Goal: Information Seeking & Learning: Learn about a topic

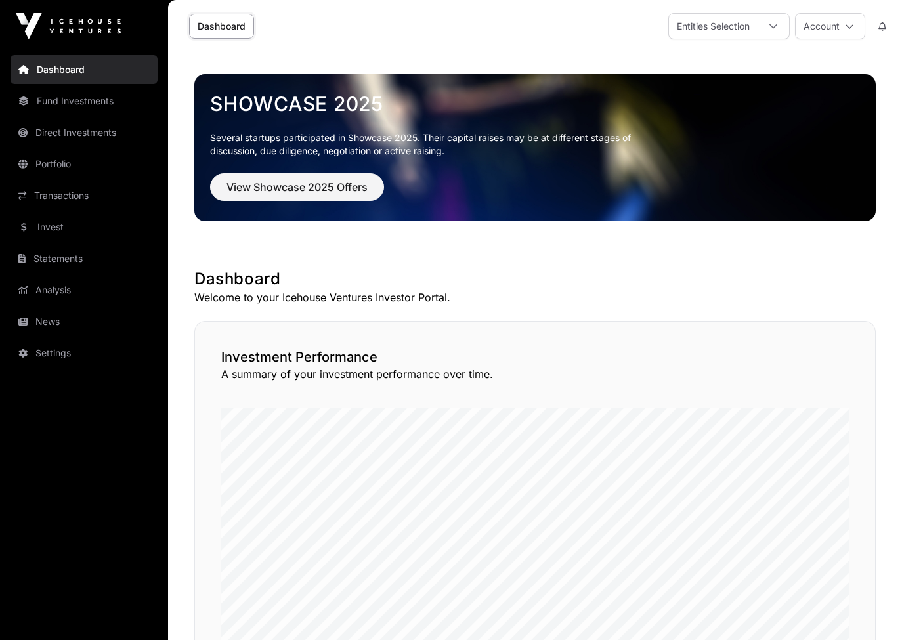
click at [56, 228] on link "Invest" at bounding box center [84, 227] width 147 height 29
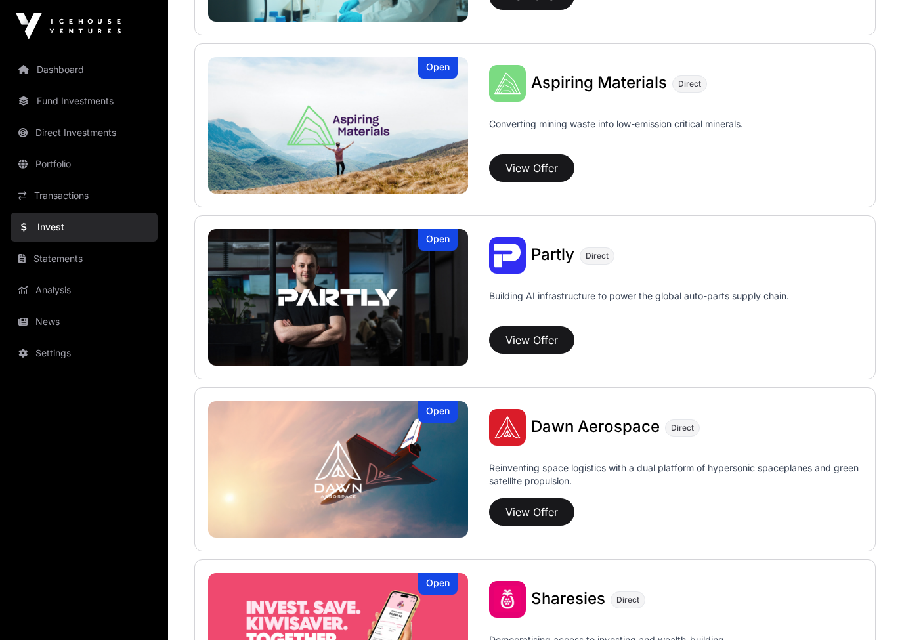
scroll to position [1249, 0]
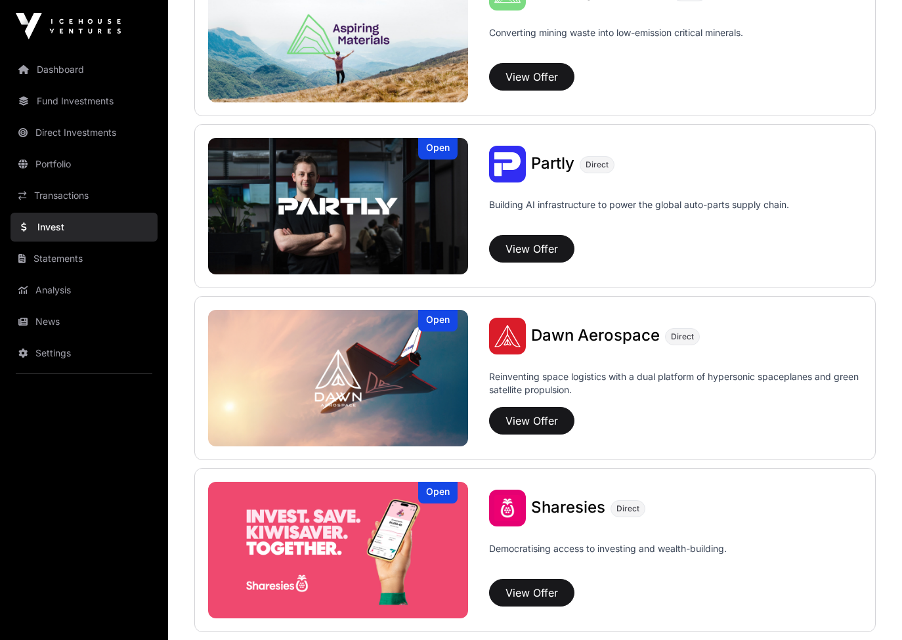
click at [352, 533] on img at bounding box center [338, 550] width 260 height 137
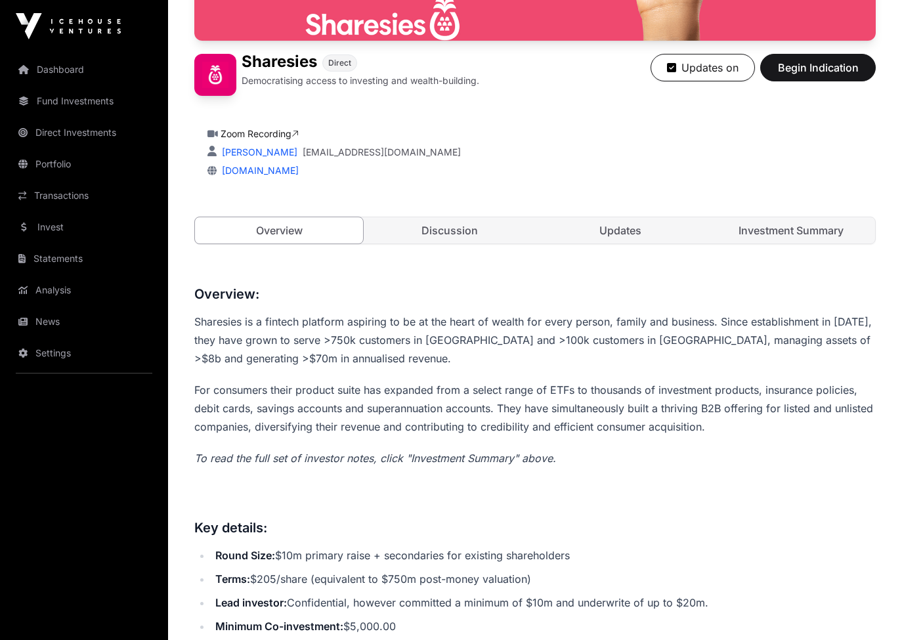
scroll to position [285, 0]
click at [634, 243] on div "Overview Discussion Updates Investment Summary" at bounding box center [534, 230] width 681 height 28
click at [635, 232] on link "Updates" at bounding box center [620, 230] width 168 height 26
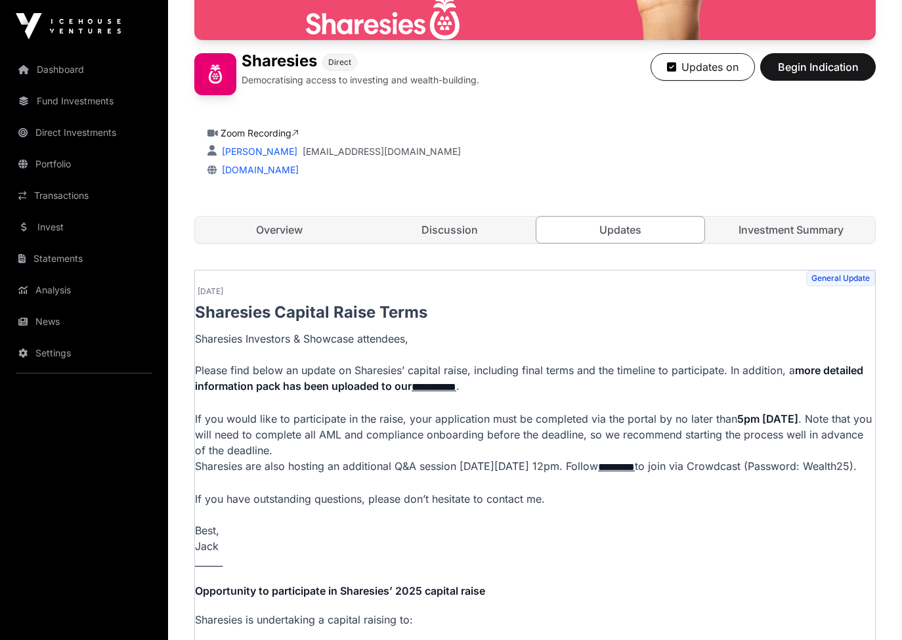
scroll to position [283, 1]
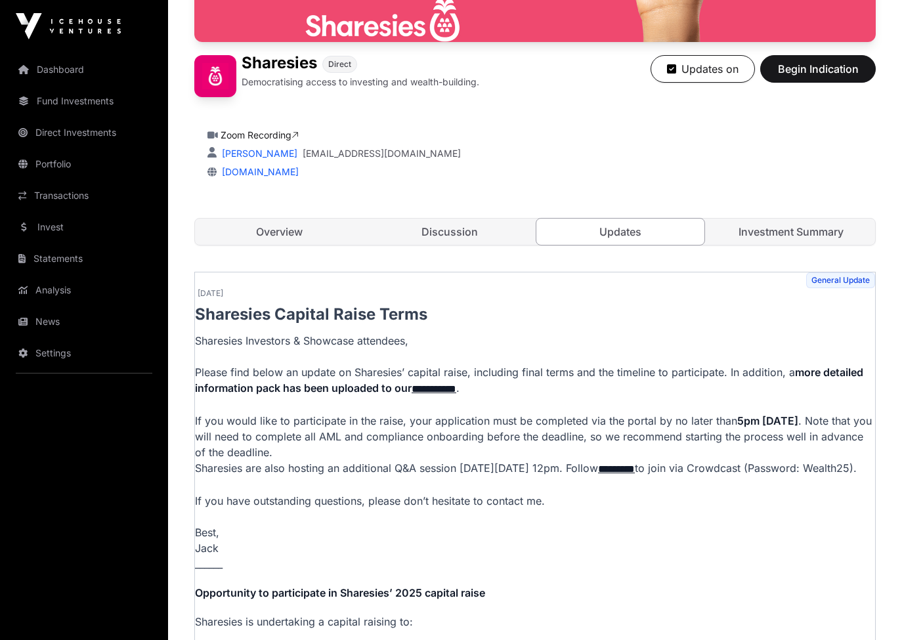
click at [765, 227] on link "Investment Summary" at bounding box center [791, 232] width 168 height 26
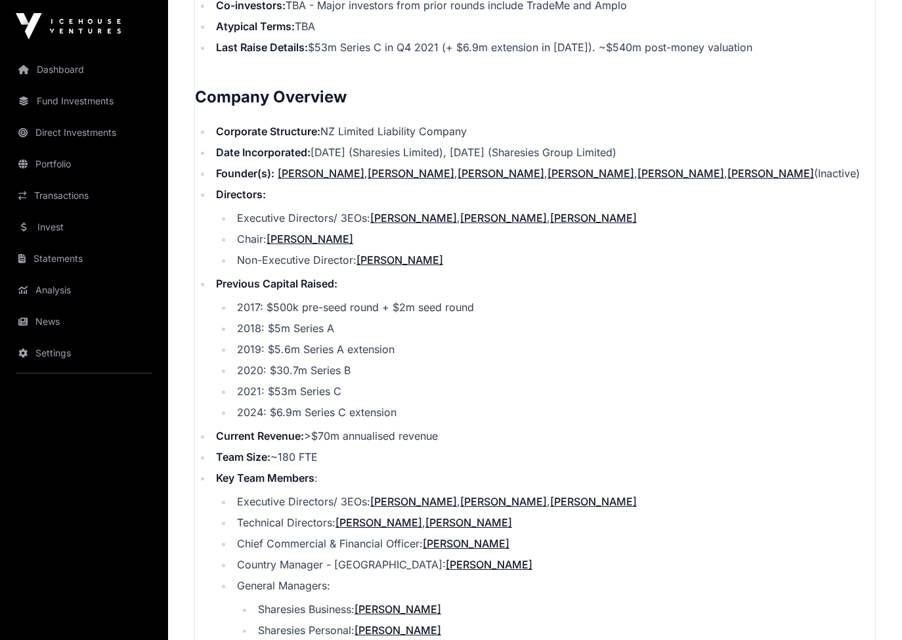
scroll to position [1352, 1]
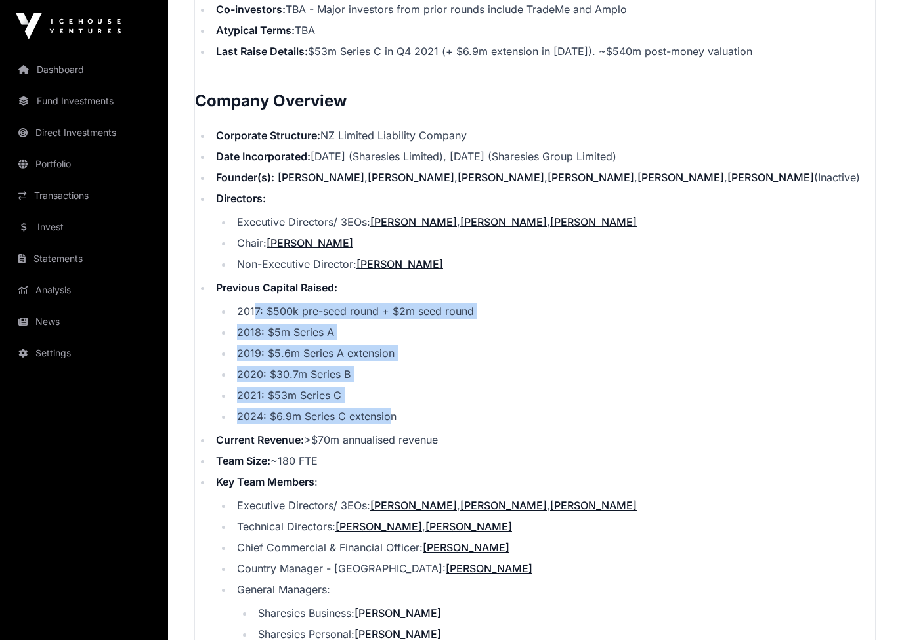
drag, startPoint x: 257, startPoint y: 307, endPoint x: 392, endPoint y: 414, distance: 172.4
click at [392, 414] on ul "2017: $500k pre-seed round + $2m seed round 2018: $5m Series A 2019: $5.6m Seri…" at bounding box center [545, 363] width 659 height 121
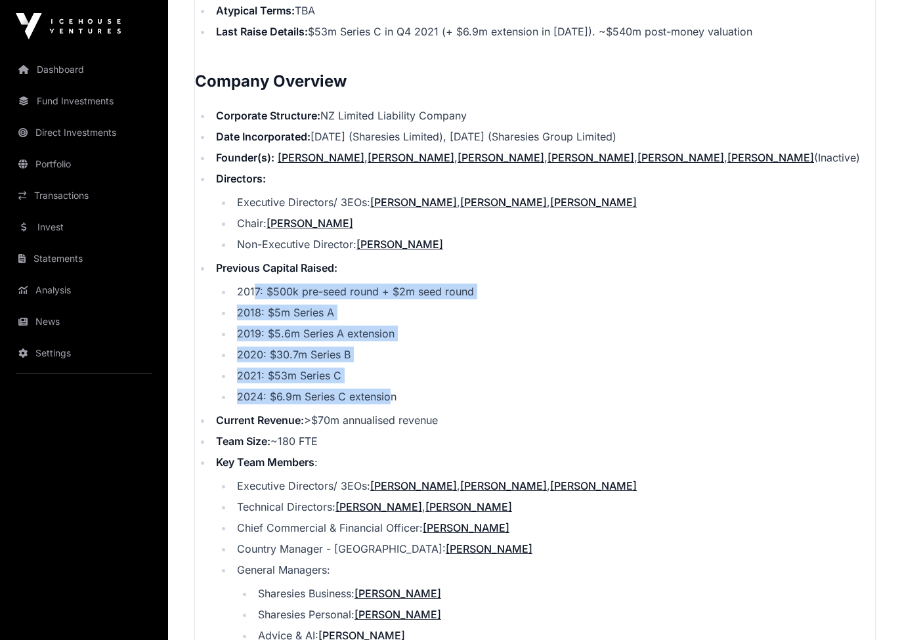
scroll to position [1372, 0]
click at [384, 389] on li "2024: $6.9m Series C extension" at bounding box center [554, 397] width 642 height 16
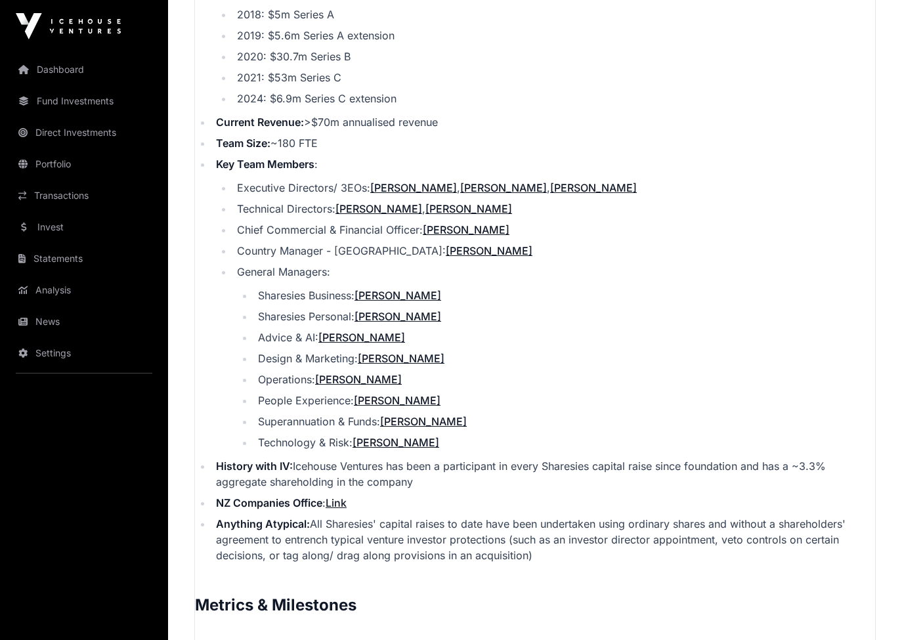
scroll to position [1672, 0]
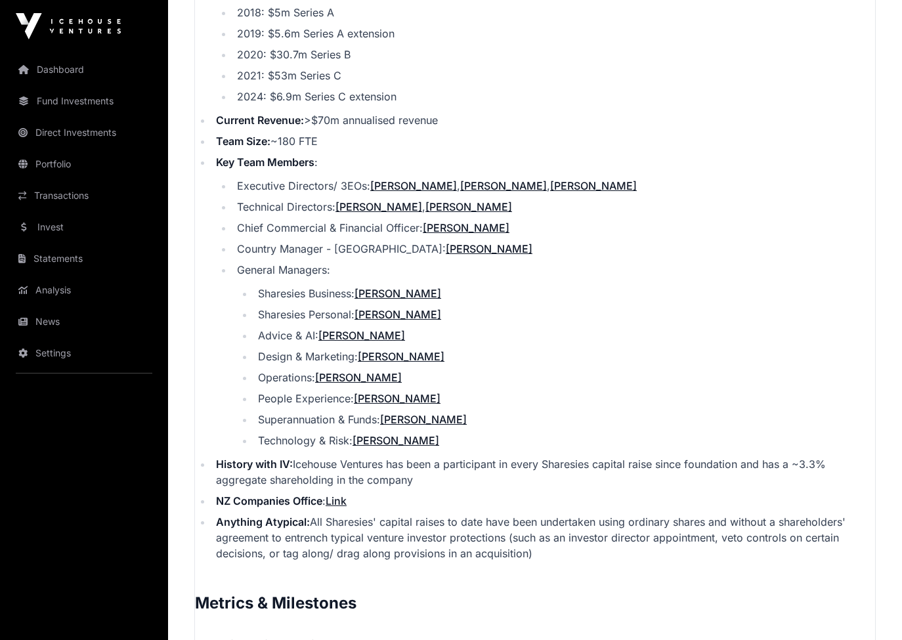
click at [337, 498] on link "Link" at bounding box center [336, 500] width 21 height 13
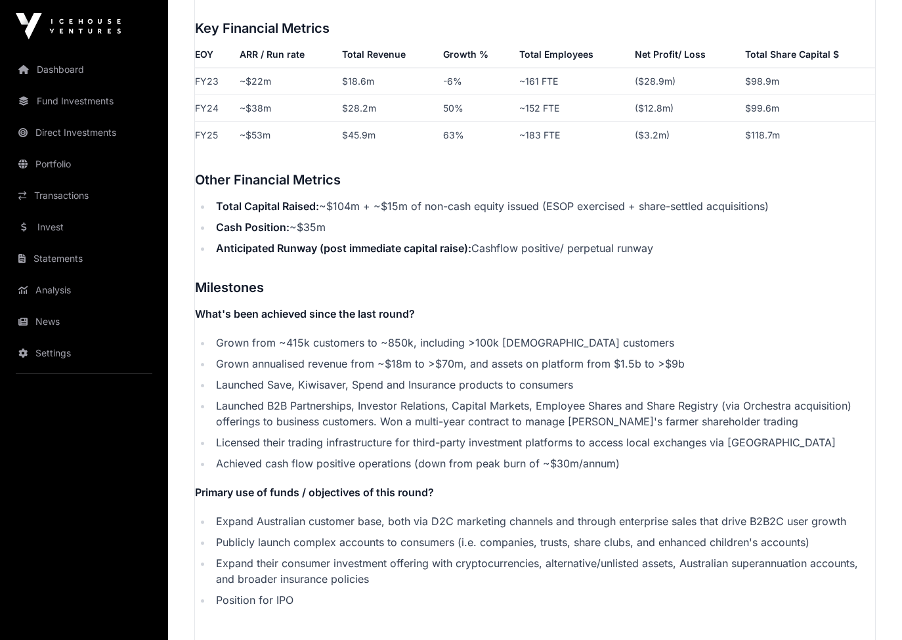
scroll to position [2290, 0]
drag, startPoint x: 297, startPoint y: 221, endPoint x: 332, endPoint y: 219, distance: 35.5
click at [332, 219] on li "Cash Position: ~$35m" at bounding box center [543, 227] width 663 height 16
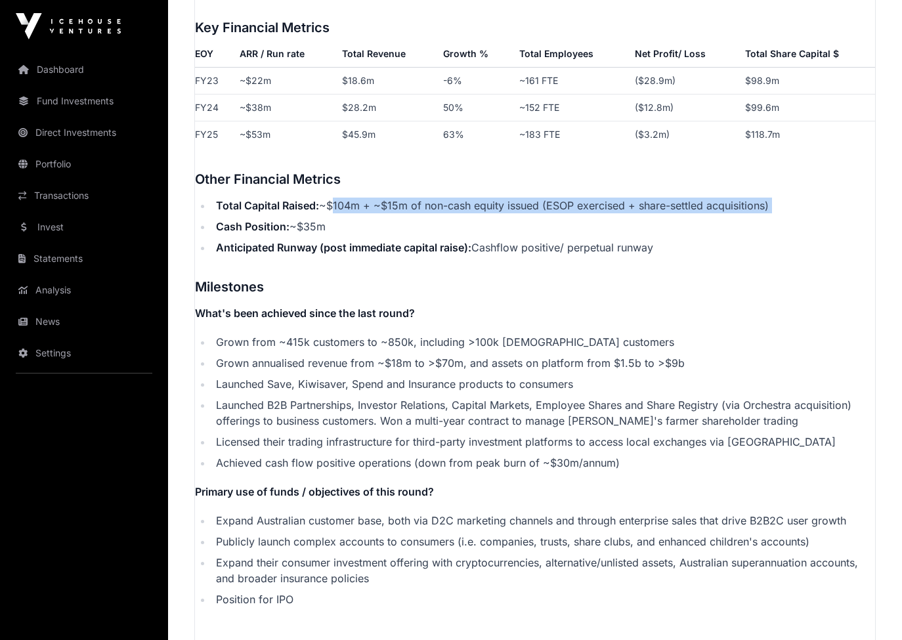
drag, startPoint x: 332, startPoint y: 200, endPoint x: 429, endPoint y: 211, distance: 98.5
click at [429, 211] on ul "Total Capital Raised: ~$104m + ~$15m of non-cash equity issued (ESOP exercised …" at bounding box center [535, 227] width 680 height 58
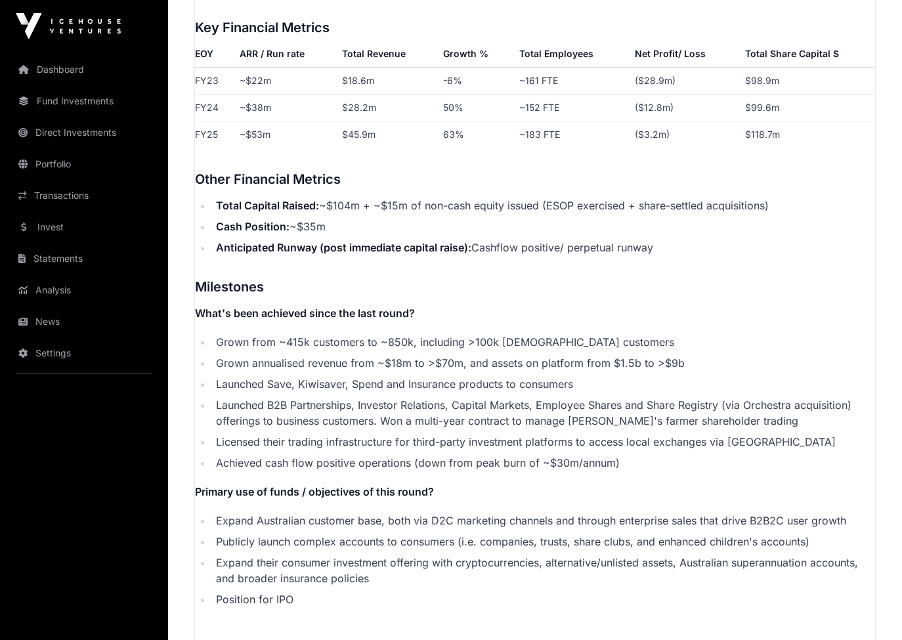
click at [429, 211] on ul "Total Capital Raised: ~$104m + ~$15m of non-cash equity issued (ESOP exercised …" at bounding box center [535, 227] width 680 height 58
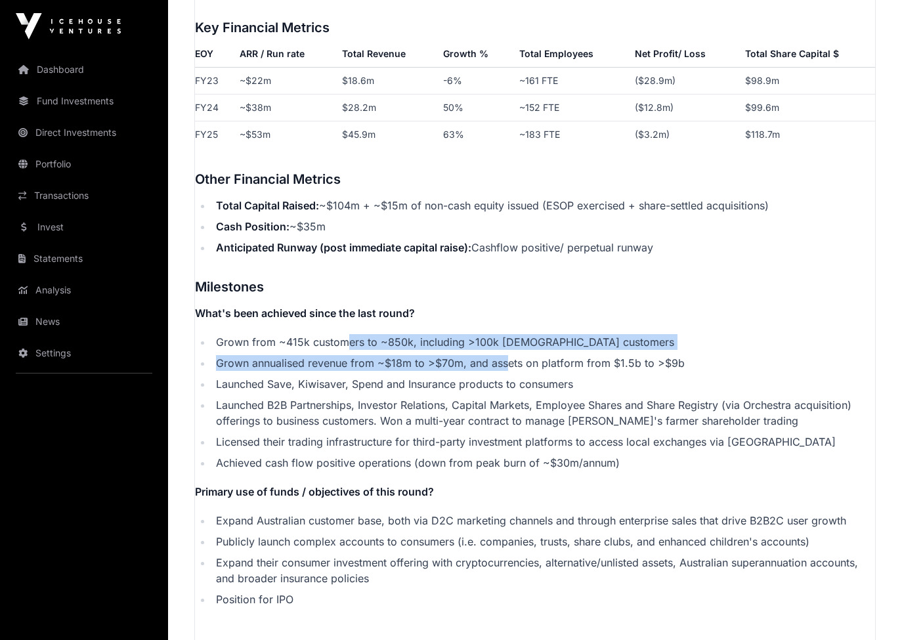
drag, startPoint x: 349, startPoint y: 336, endPoint x: 504, endPoint y: 353, distance: 155.9
click at [504, 353] on ul "Grown from ~415k customers to ~850k, including >100k [DEMOGRAPHIC_DATA] custome…" at bounding box center [535, 402] width 680 height 137
click at [504, 355] on li "Grown annualised revenue from ~$18m to >$70m, and assets on platform from $1.5b…" at bounding box center [543, 363] width 663 height 16
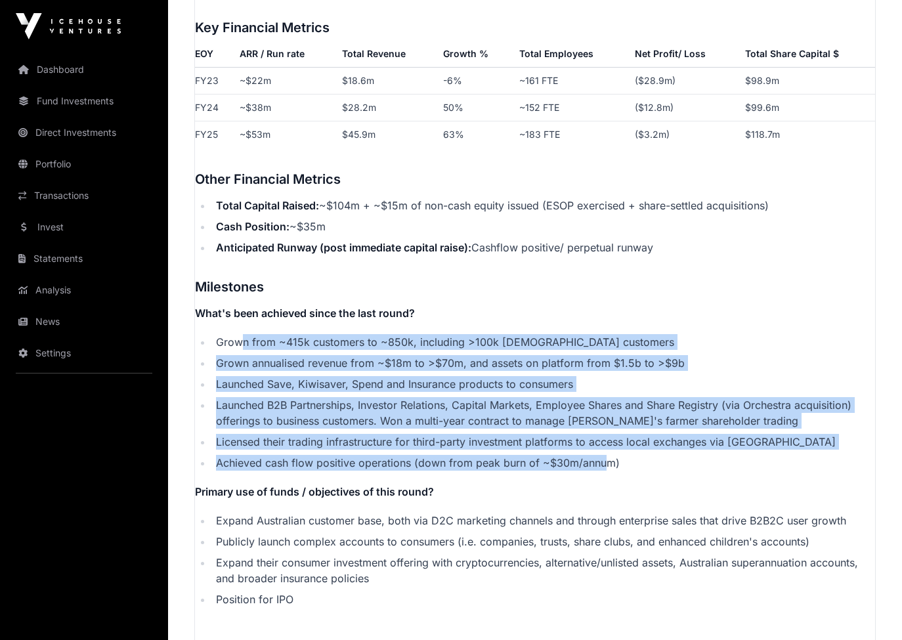
drag, startPoint x: 239, startPoint y: 338, endPoint x: 603, endPoint y: 463, distance: 385.3
click at [603, 463] on ul "Grown from ~415k customers to ~850k, including >100k [DEMOGRAPHIC_DATA] custome…" at bounding box center [535, 402] width 680 height 137
click at [603, 463] on li "Achieved cash flow positive operations (down from peak burn of ~$30m/annum)" at bounding box center [543, 463] width 663 height 16
drag, startPoint x: 613, startPoint y: 463, endPoint x: 321, endPoint y: 333, distance: 319.7
click at [321, 334] on ul "Grown from ~415k customers to ~850k, including >100k [DEMOGRAPHIC_DATA] custome…" at bounding box center [535, 402] width 680 height 137
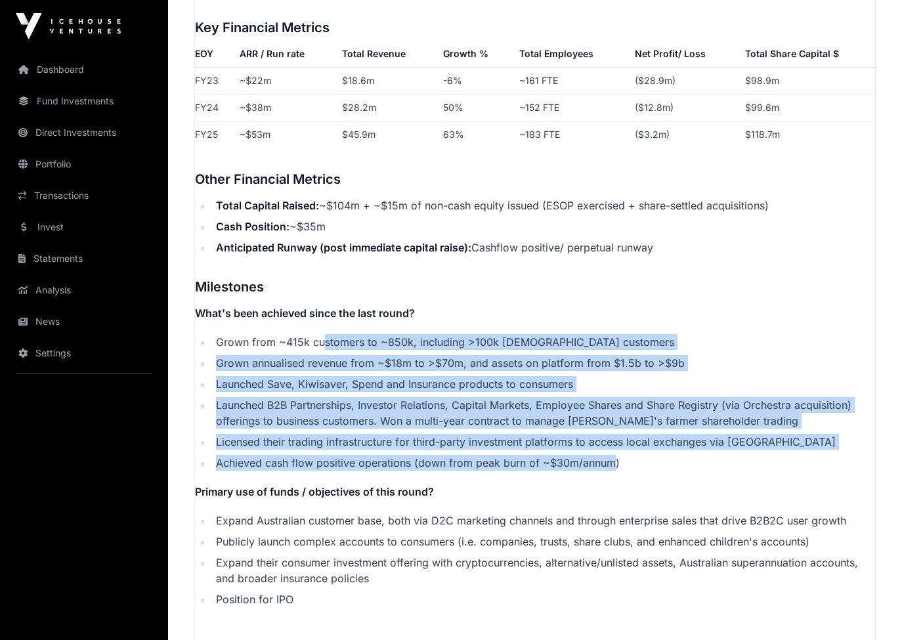
click at [321, 334] on li "Grown from ~415k customers to ~850k, including >100k [DEMOGRAPHIC_DATA] custome…" at bounding box center [543, 342] width 663 height 16
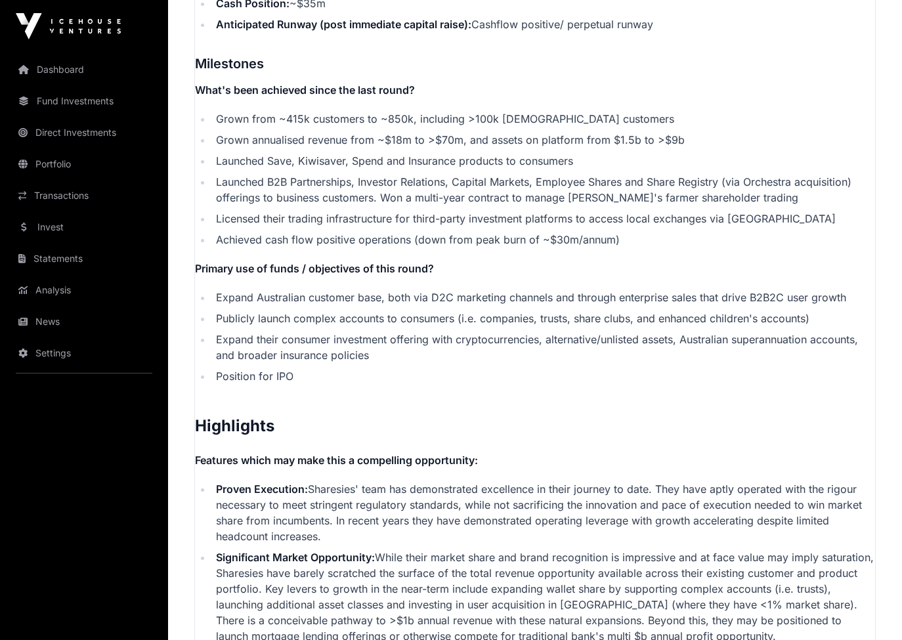
scroll to position [2514, 0]
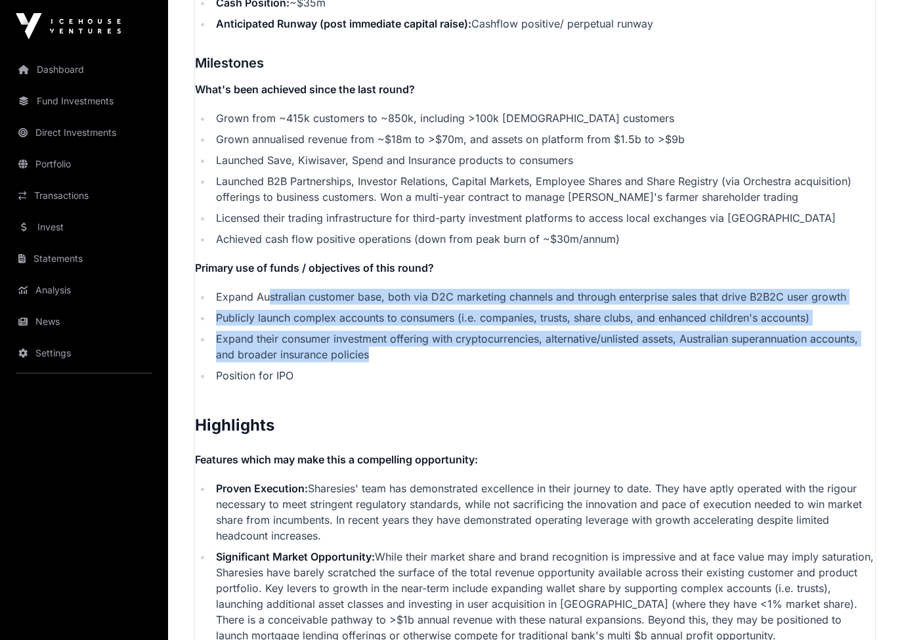
drag, startPoint x: 267, startPoint y: 295, endPoint x: 412, endPoint y: 352, distance: 155.3
click at [412, 352] on ul "Expand Australian customer base, both via D2C marketing channels and through en…" at bounding box center [535, 336] width 680 height 95
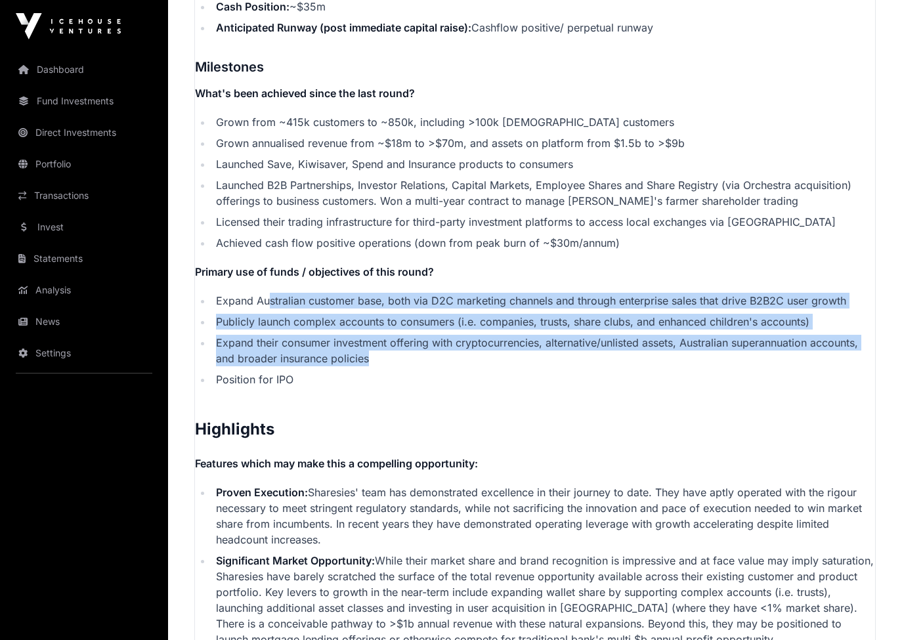
click at [412, 352] on li "Expand their consumer investment offering with cryptocurrencies, alternative/un…" at bounding box center [543, 351] width 663 height 32
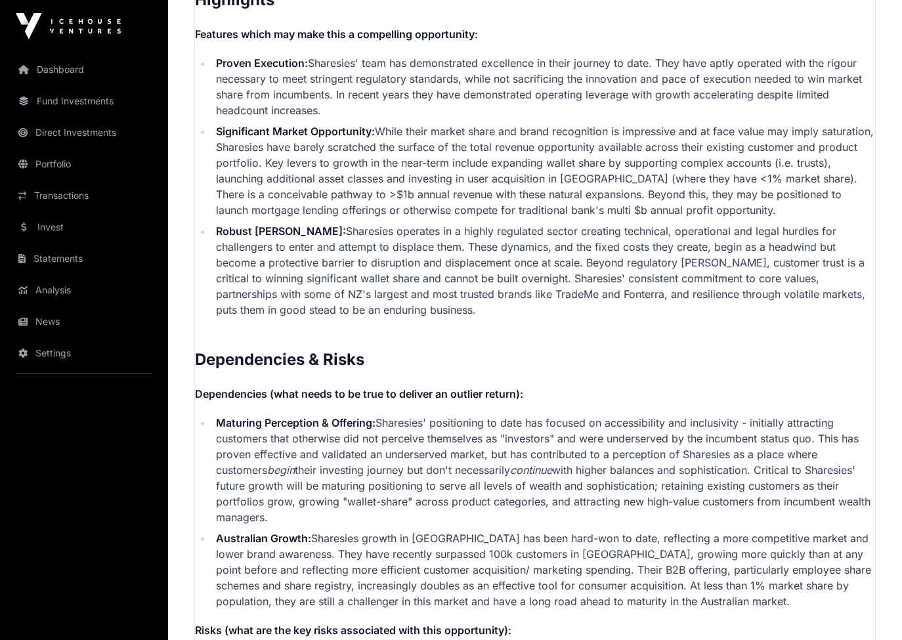
scroll to position [2967, 0]
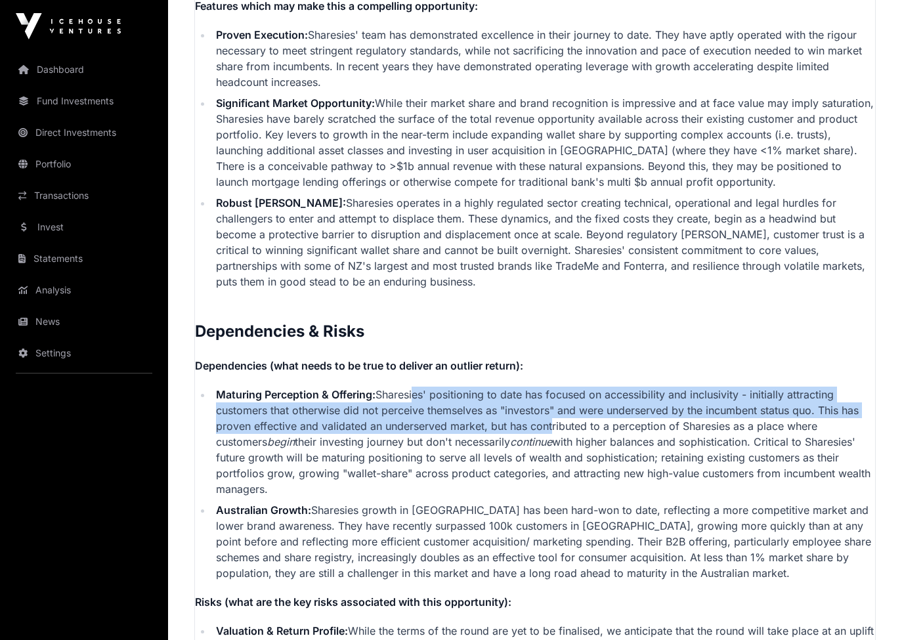
drag, startPoint x: 414, startPoint y: 389, endPoint x: 547, endPoint y: 421, distance: 137.6
click at [547, 421] on li "Maturing Perception & Offering: [PERSON_NAME]' positioning to date has focused …" at bounding box center [543, 442] width 663 height 110
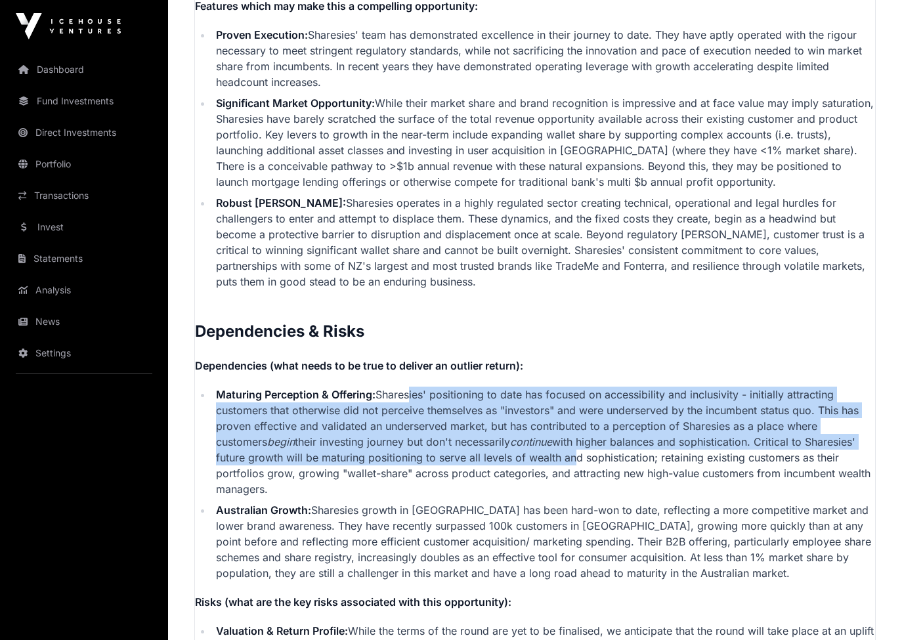
drag, startPoint x: 407, startPoint y: 387, endPoint x: 535, endPoint y: 446, distance: 141.0
click at [535, 446] on li "Maturing Perception & Offering: [PERSON_NAME]' positioning to date has focused …" at bounding box center [543, 442] width 663 height 110
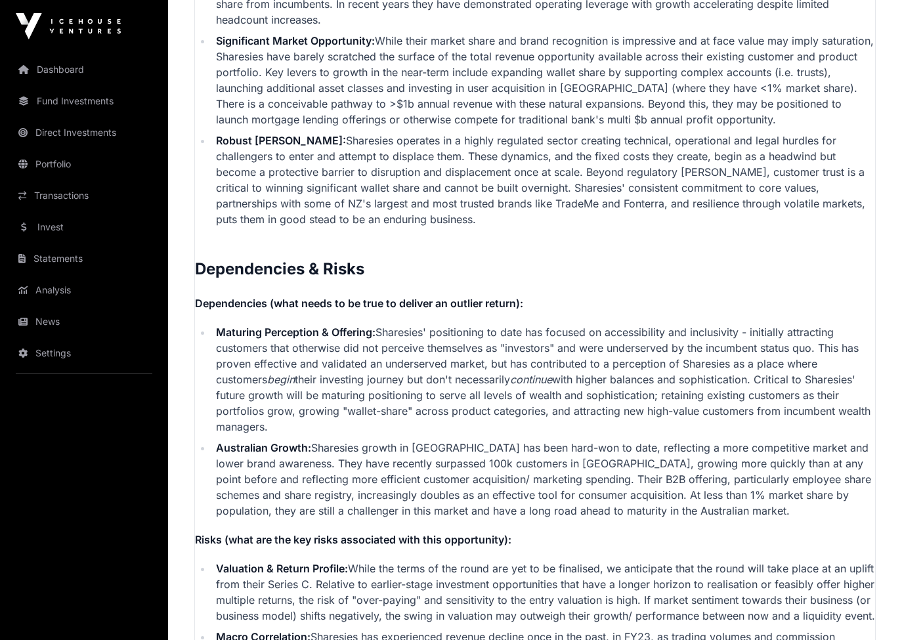
scroll to position [3032, 0]
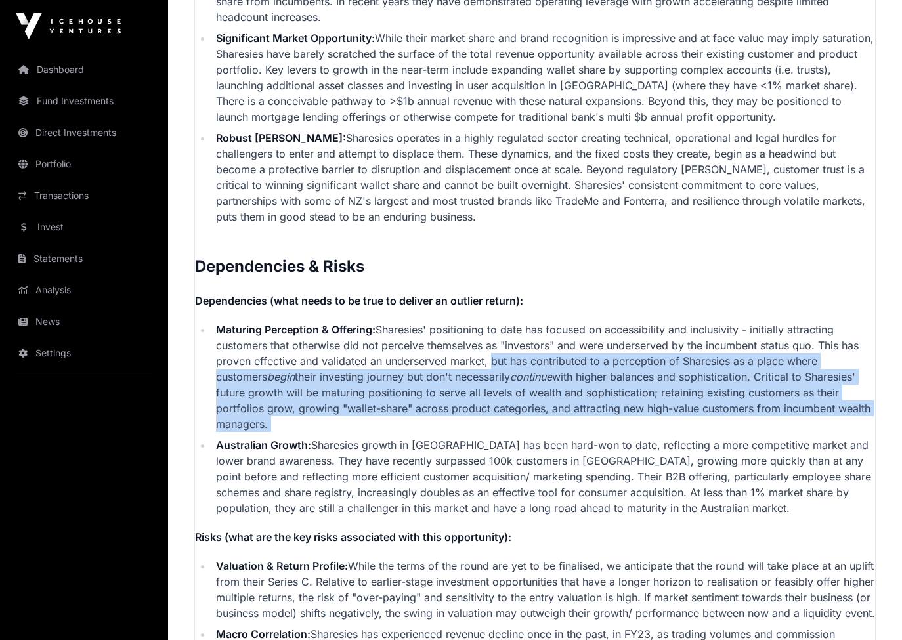
drag, startPoint x: 487, startPoint y: 358, endPoint x: 674, endPoint y: 410, distance: 193.7
click at [674, 410] on ul "Maturing Perception & Offering: [PERSON_NAME]' positioning to date has focused …" at bounding box center [535, 419] width 680 height 194
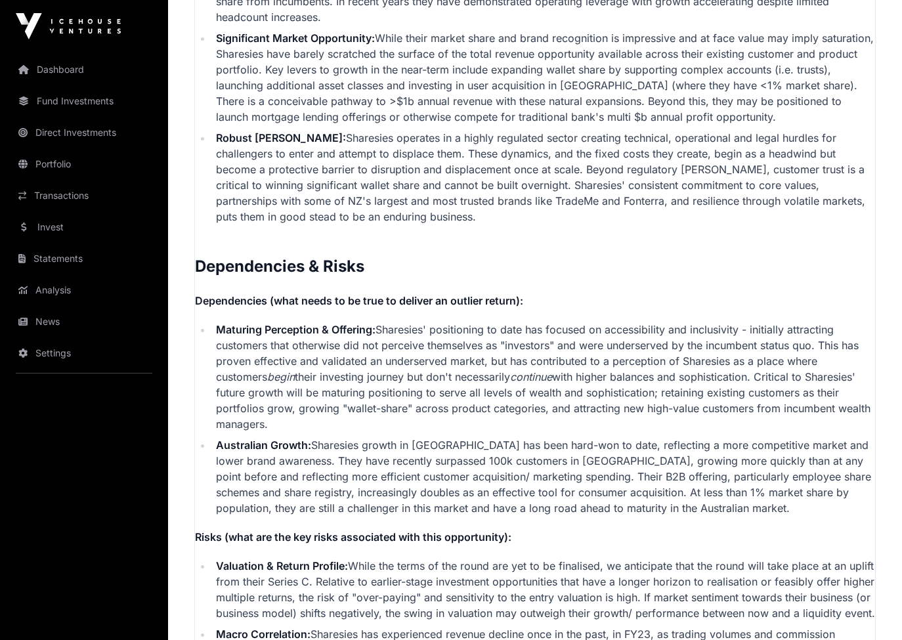
click at [674, 410] on ul "Maturing Perception & Offering: [PERSON_NAME]' positioning to date has focused …" at bounding box center [535, 419] width 680 height 194
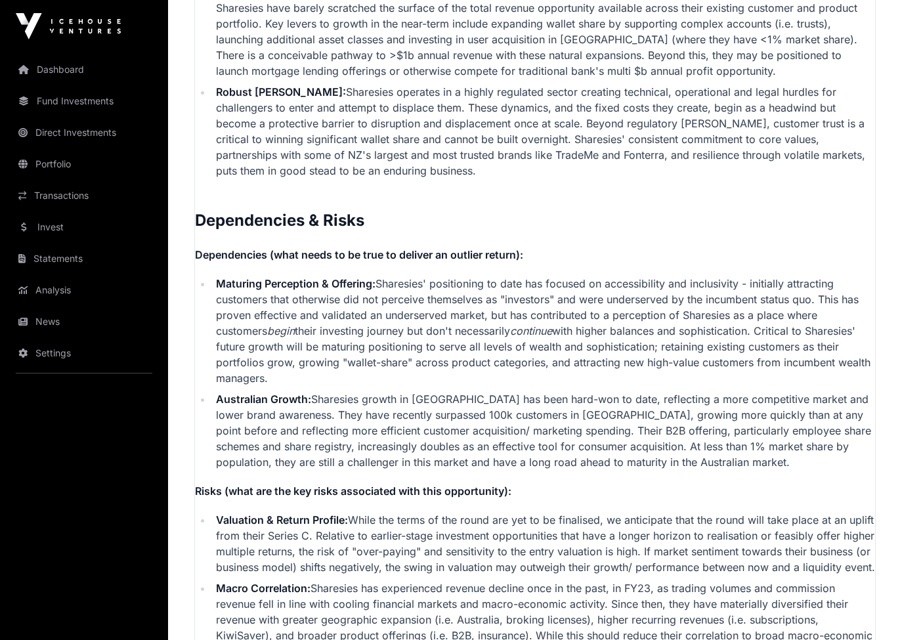
scroll to position [3079, 0]
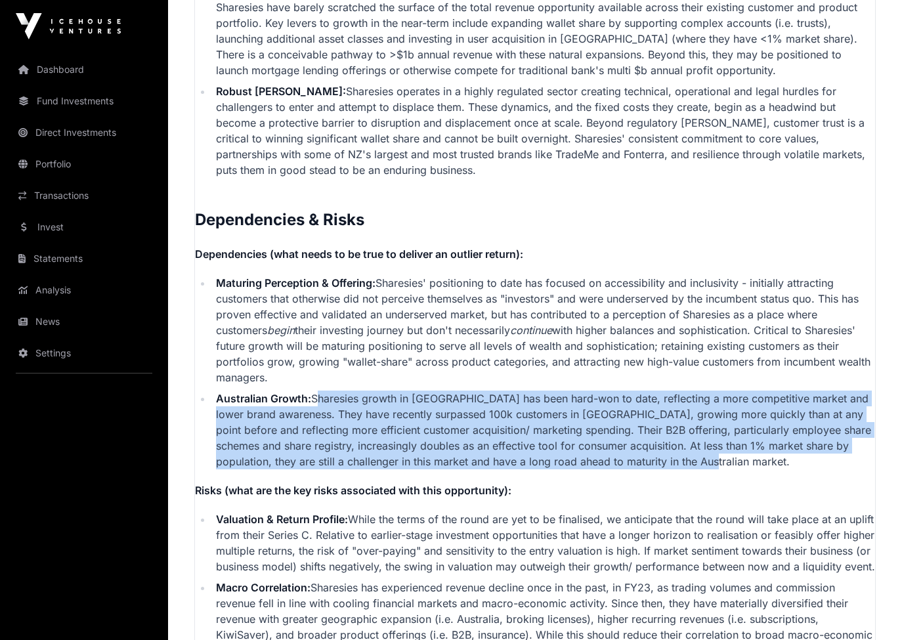
drag, startPoint x: 313, startPoint y: 375, endPoint x: 693, endPoint y: 440, distance: 385.6
click at [693, 440] on li "Australian Growth: Sharesies growth in [GEOGRAPHIC_DATA] has been hard-won to d…" at bounding box center [543, 430] width 663 height 79
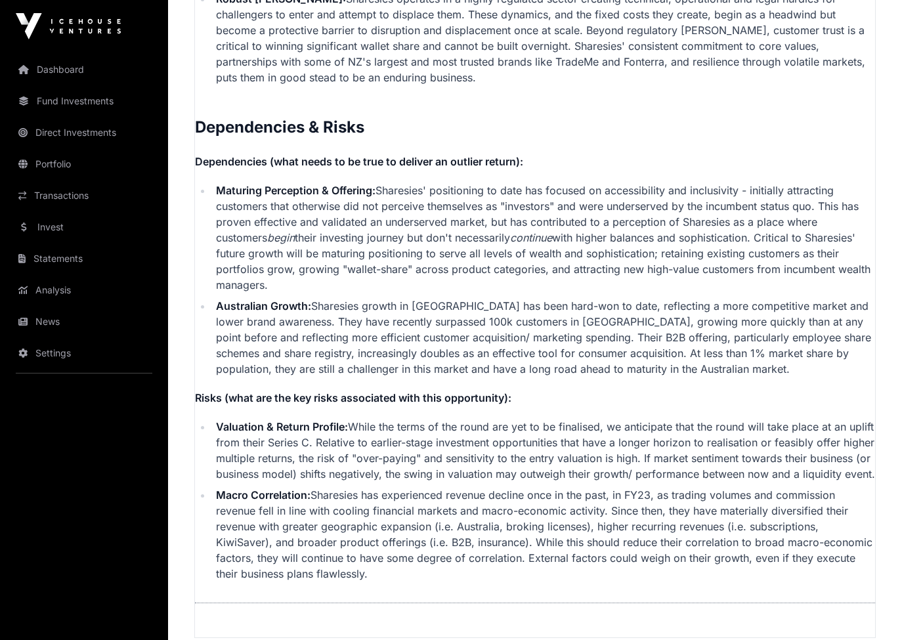
scroll to position [3274, 0]
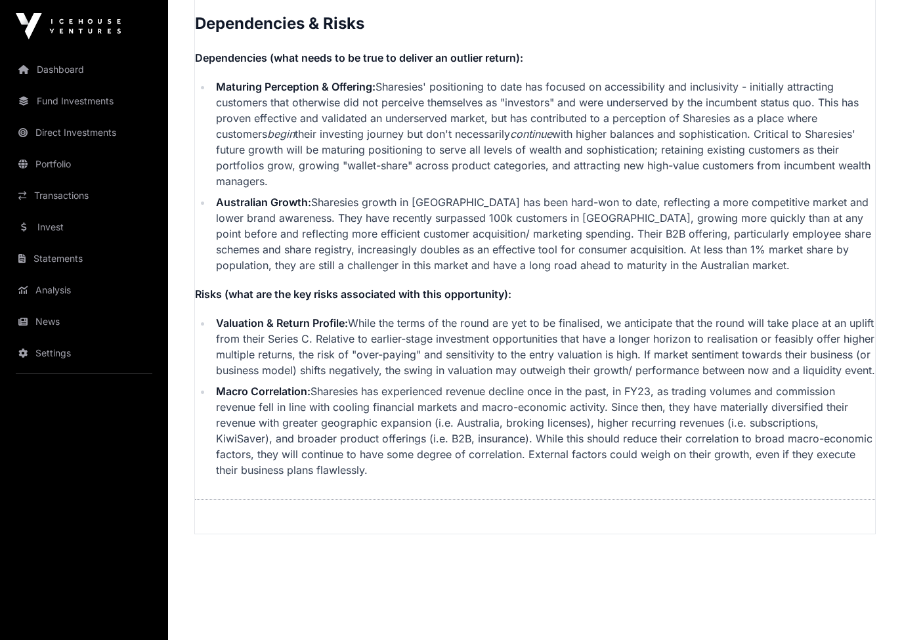
drag, startPoint x: 339, startPoint y: 301, endPoint x: 501, endPoint y: 362, distance: 172.6
click at [501, 362] on li "Valuation & Return Profile: While the terms of the round are yet to be finalise…" at bounding box center [543, 346] width 663 height 63
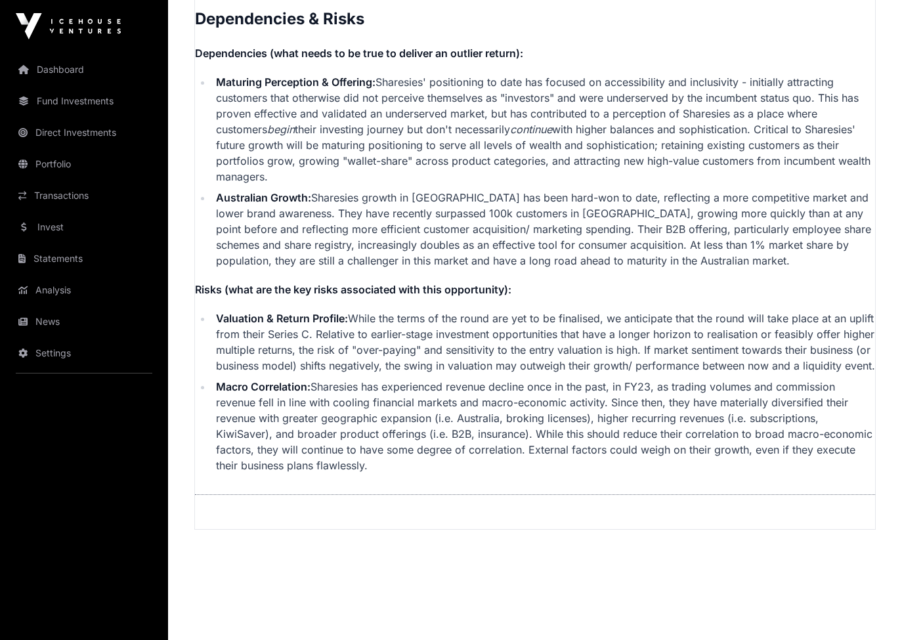
click at [501, 362] on li "Valuation & Return Profile: While the terms of the round are yet to be finalise…" at bounding box center [543, 342] width 663 height 63
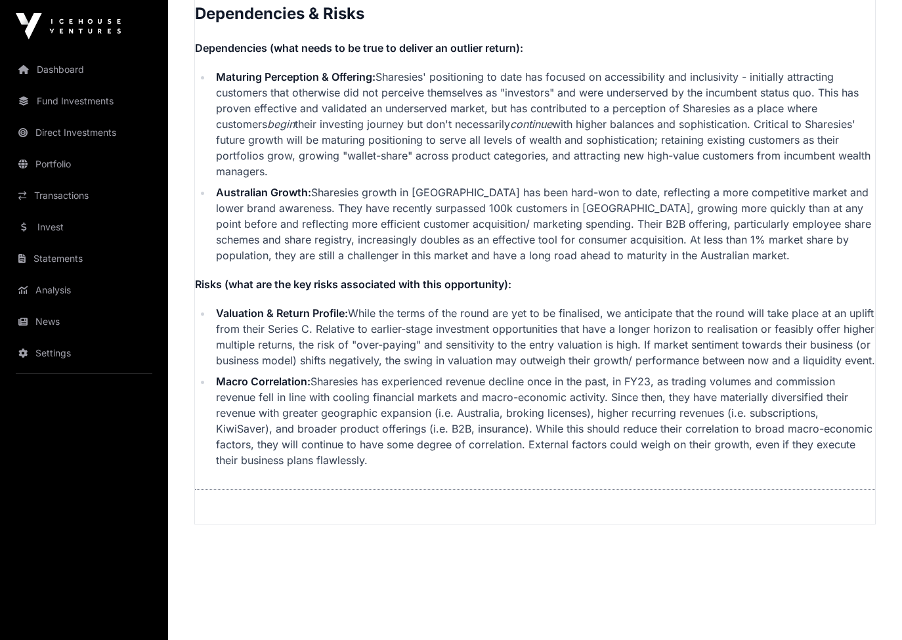
scroll to position [3290, 0]
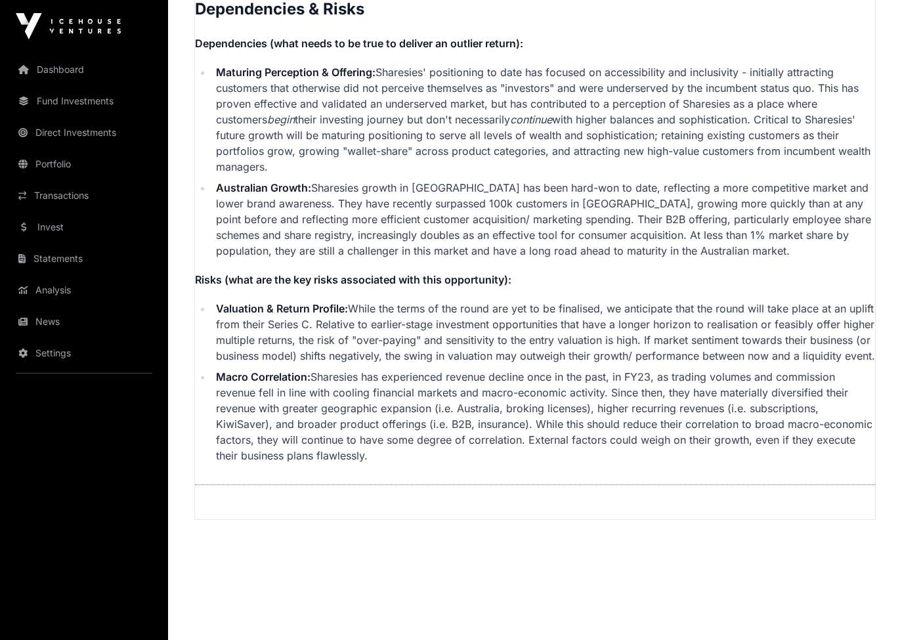
drag, startPoint x: 507, startPoint y: 444, endPoint x: 530, endPoint y: 357, distance: 90.3
click at [530, 357] on ul "Valuation & Return Profile: While the terms of the round are yet to be finalise…" at bounding box center [535, 382] width 680 height 163
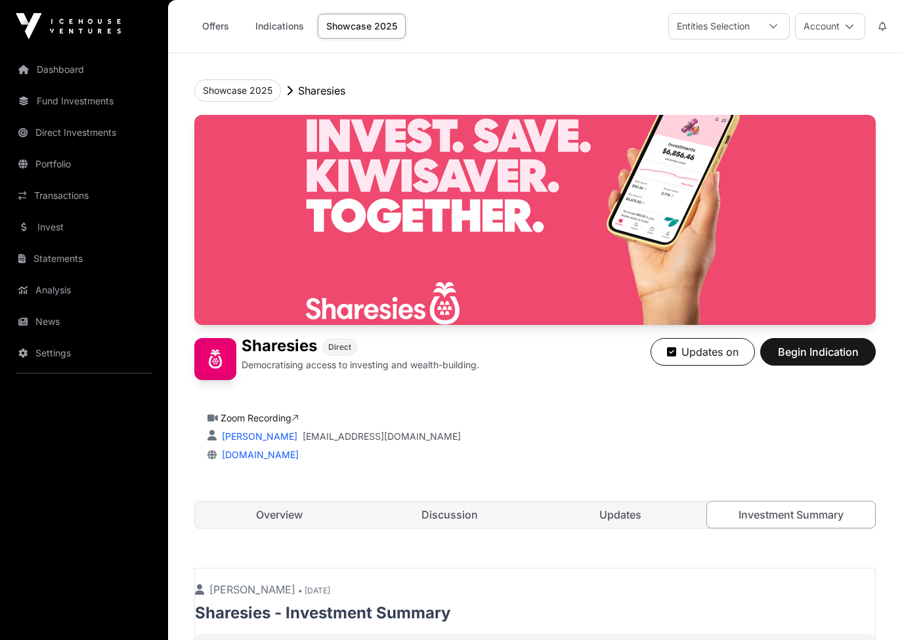
scroll to position [0, 0]
click at [616, 517] on link "Updates" at bounding box center [620, 515] width 168 height 26
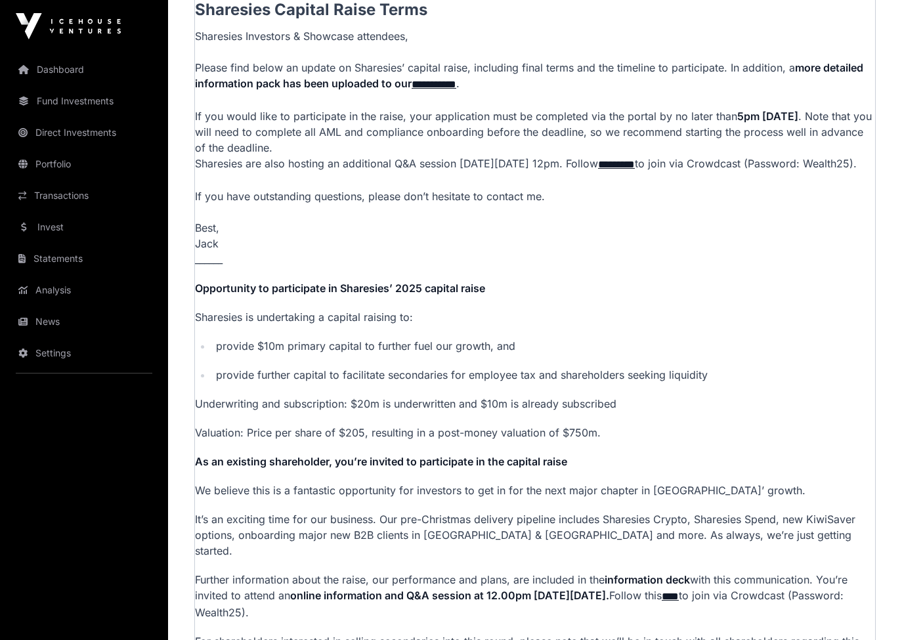
scroll to position [647, 0]
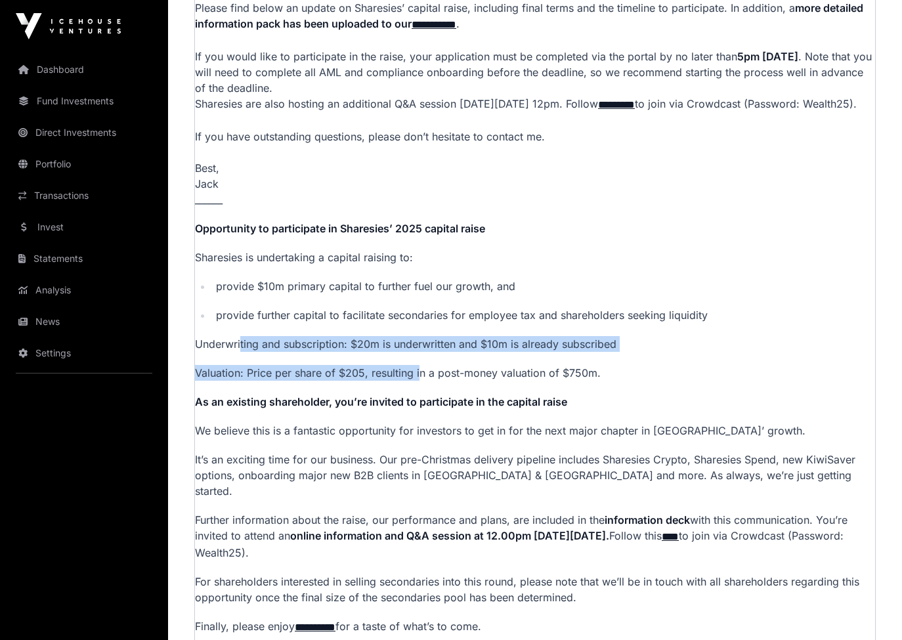
drag, startPoint x: 242, startPoint y: 354, endPoint x: 419, endPoint y: 385, distance: 180.0
click at [419, 385] on p "**********" at bounding box center [535, 301] width 680 height 667
click at [419, 381] on p "Valuation: Price per share of $205, resulting in a post-money valuation of $750…" at bounding box center [535, 373] width 680 height 16
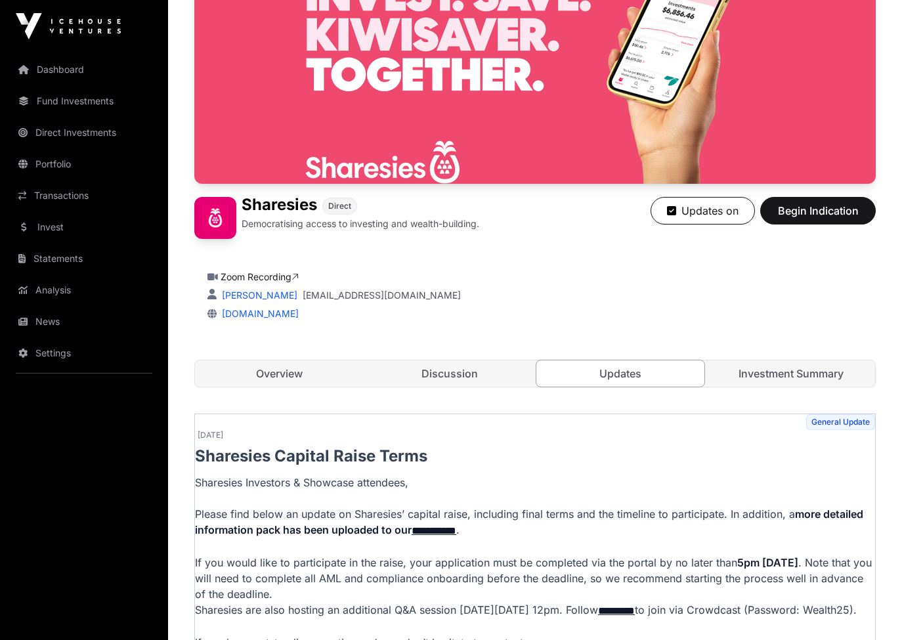
scroll to position [140, 0]
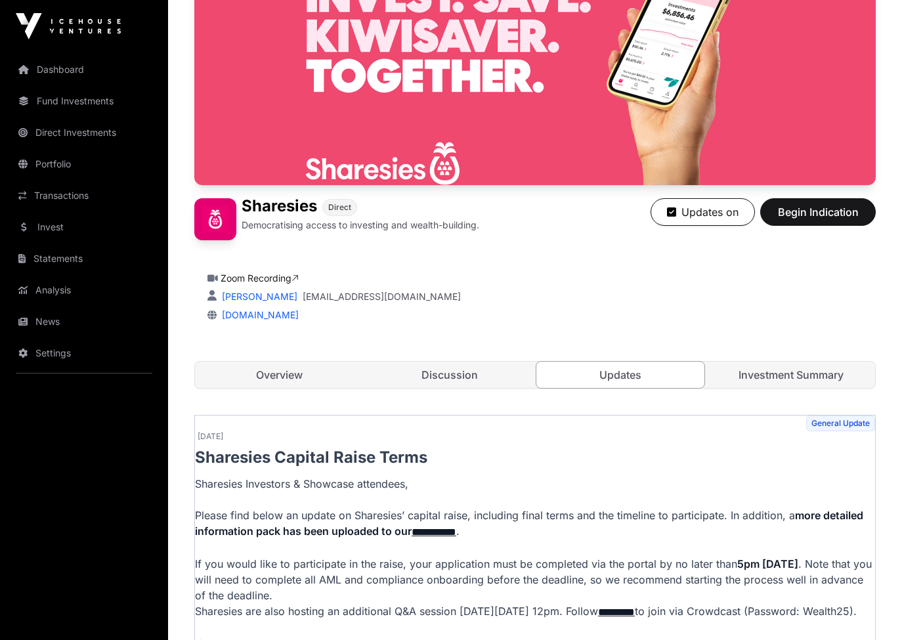
click at [448, 371] on link "Discussion" at bounding box center [450, 375] width 168 height 26
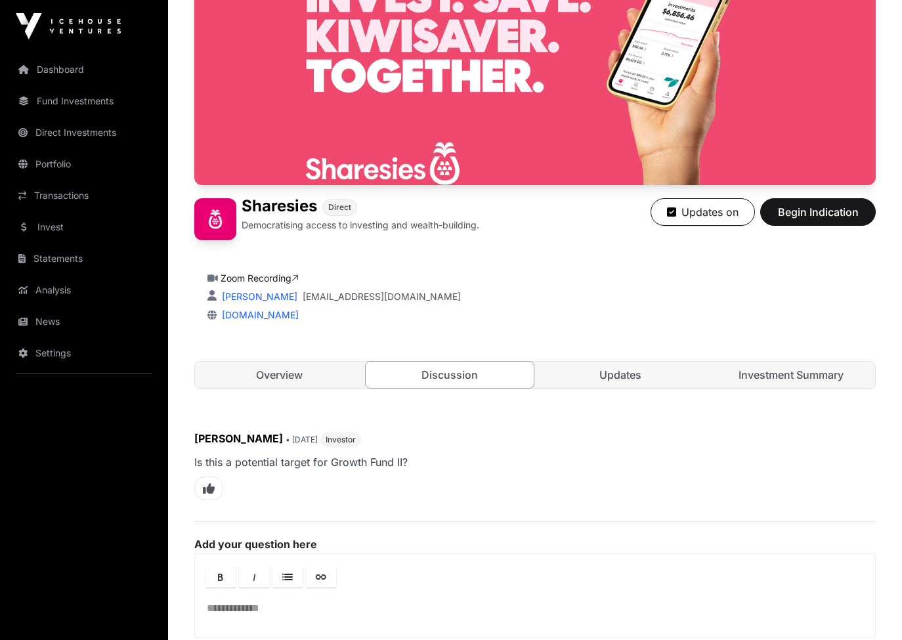
click at [285, 369] on link "Overview" at bounding box center [279, 375] width 168 height 26
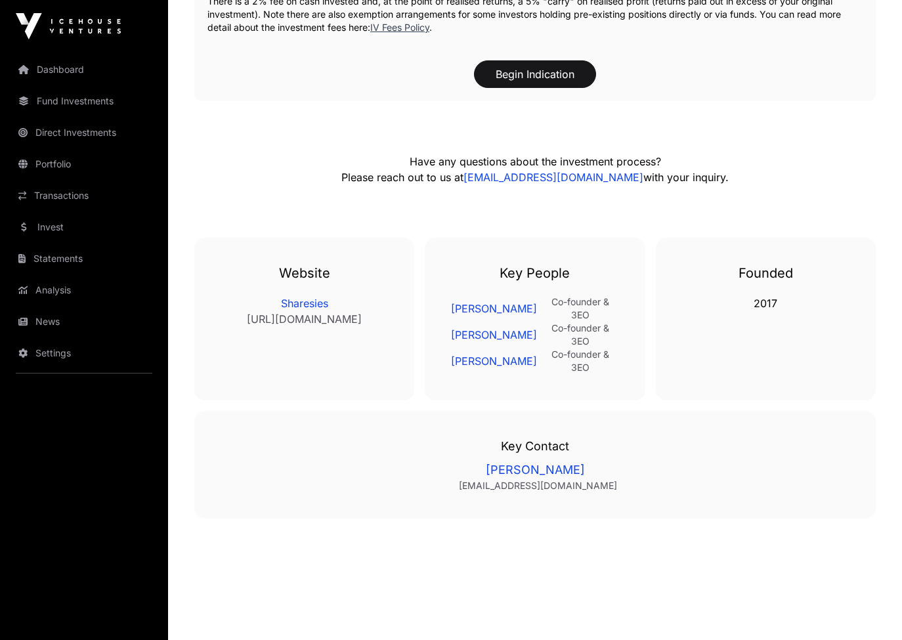
scroll to position [2112, 0]
click at [71, 131] on link "Direct Investments" at bounding box center [84, 132] width 147 height 29
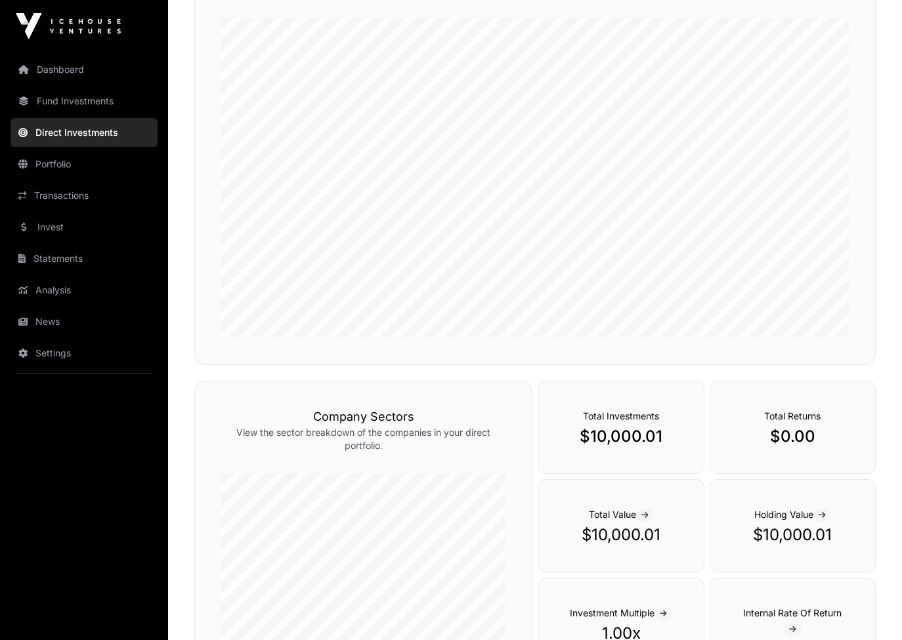
scroll to position [223, 0]
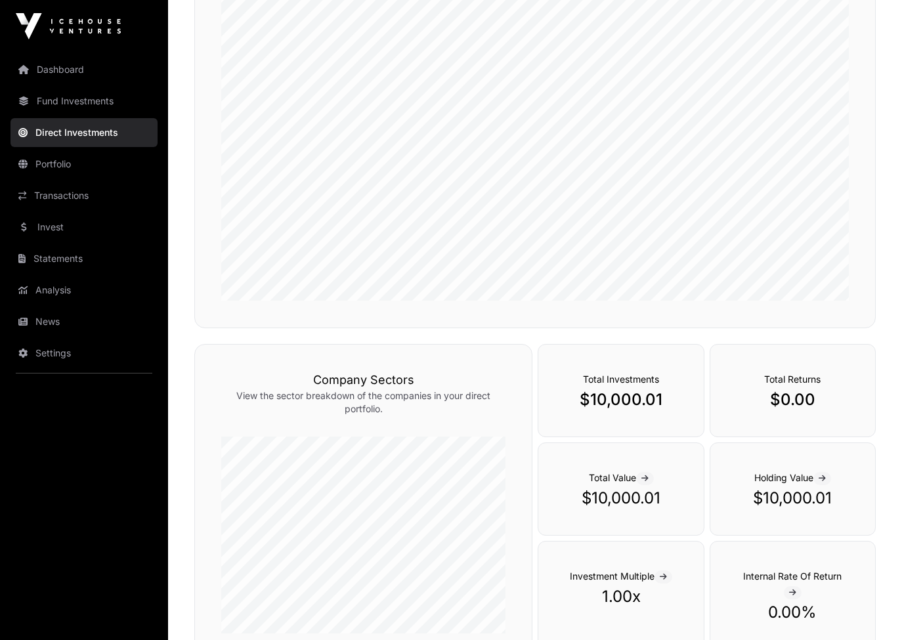
click at [56, 99] on link "Fund Investments" at bounding box center [84, 101] width 147 height 29
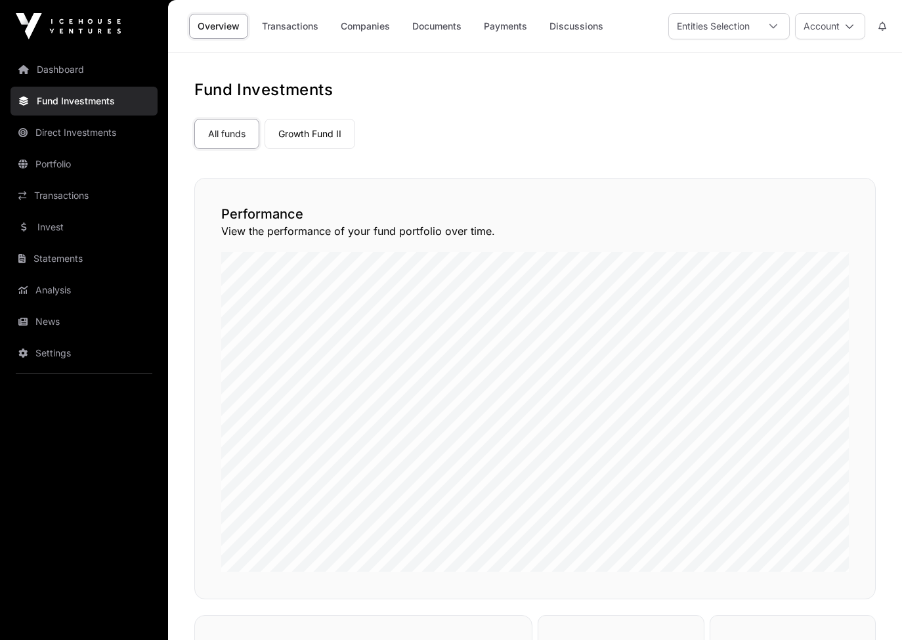
click at [57, 70] on link "Dashboard" at bounding box center [84, 69] width 147 height 29
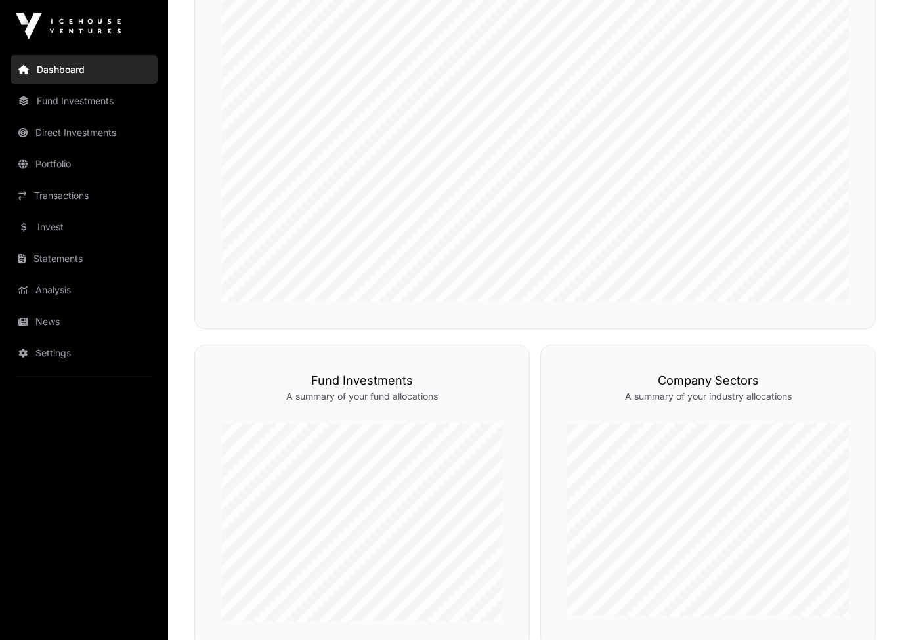
scroll to position [456, 0]
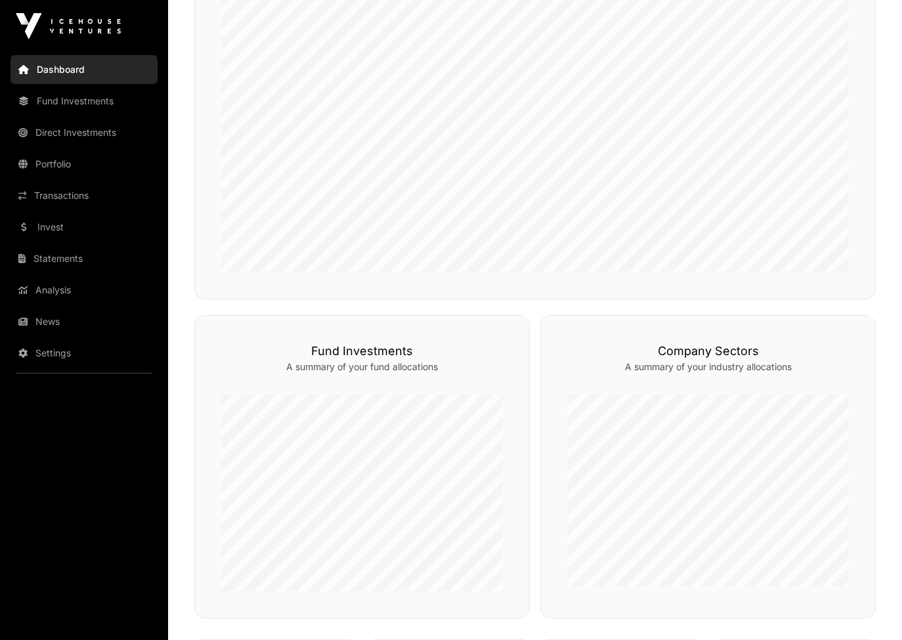
click at [72, 100] on link "Fund Investments" at bounding box center [84, 101] width 147 height 29
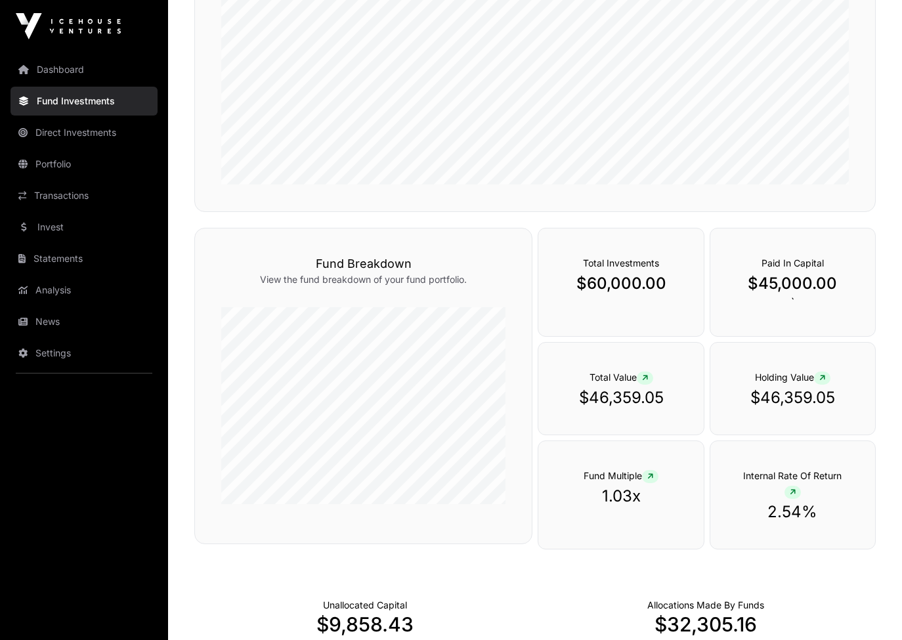
scroll to position [386, 0]
click at [647, 285] on p "$60,000.00" at bounding box center [621, 284] width 112 height 21
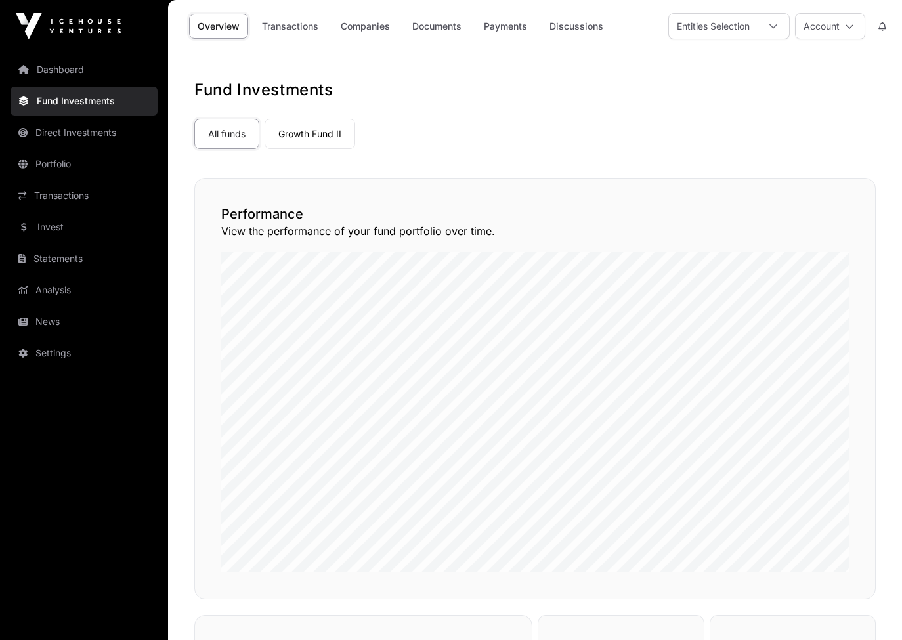
scroll to position [0, 0]
click at [64, 358] on link "Settings" at bounding box center [84, 353] width 147 height 29
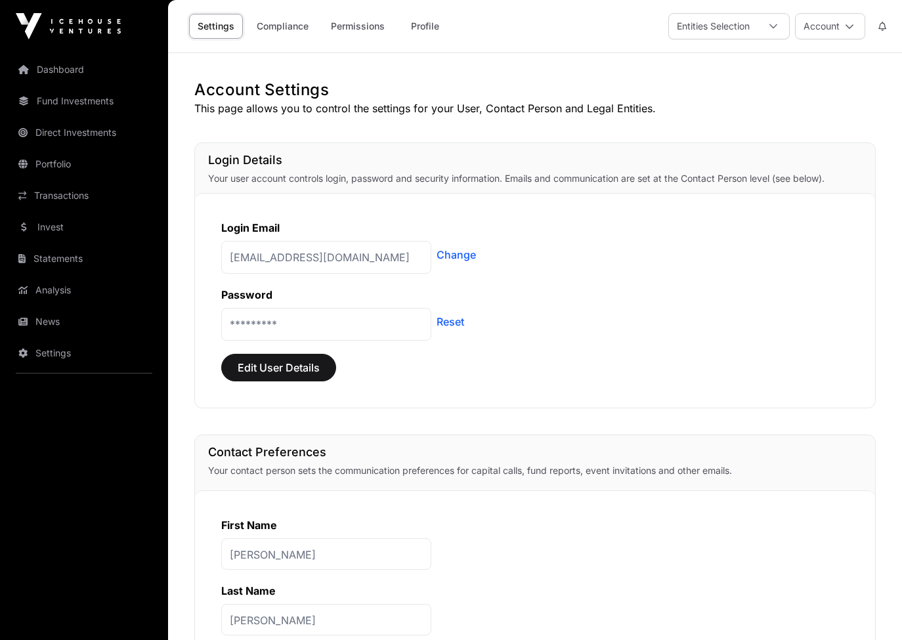
click at [54, 326] on link "News" at bounding box center [84, 321] width 147 height 29
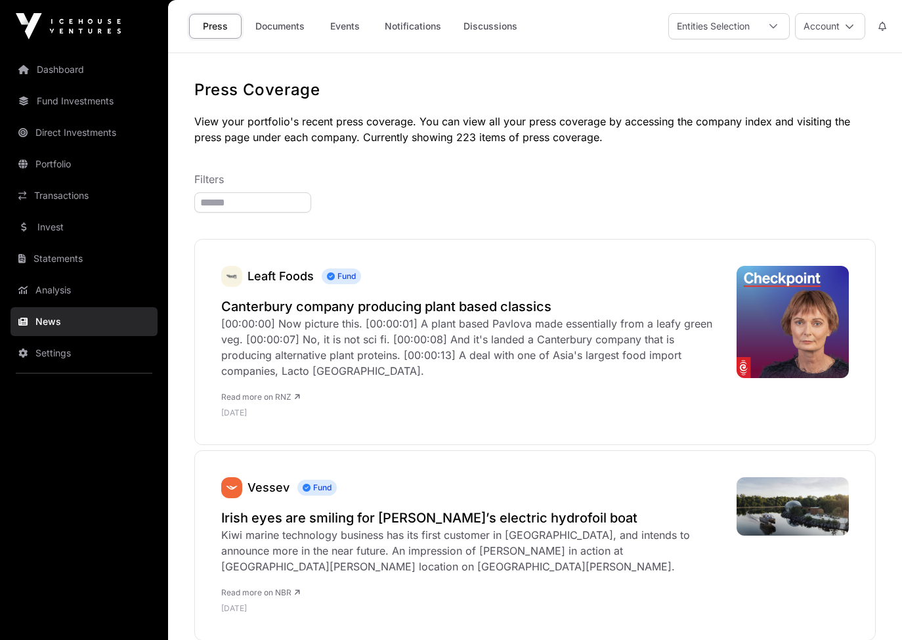
click at [55, 297] on link "Analysis" at bounding box center [84, 290] width 147 height 29
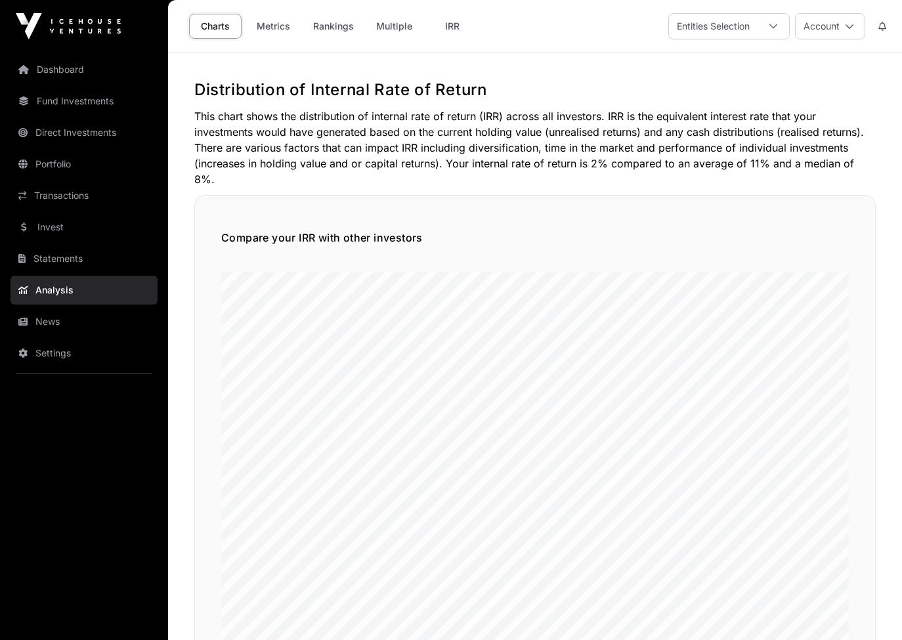
click at [77, 69] on link "Dashboard" at bounding box center [84, 69] width 147 height 29
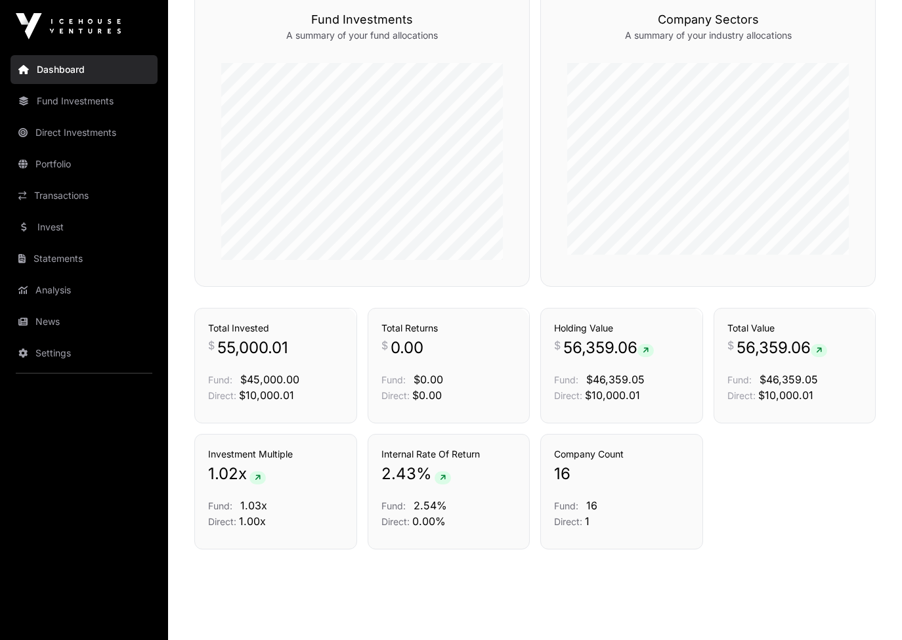
scroll to position [807, 0]
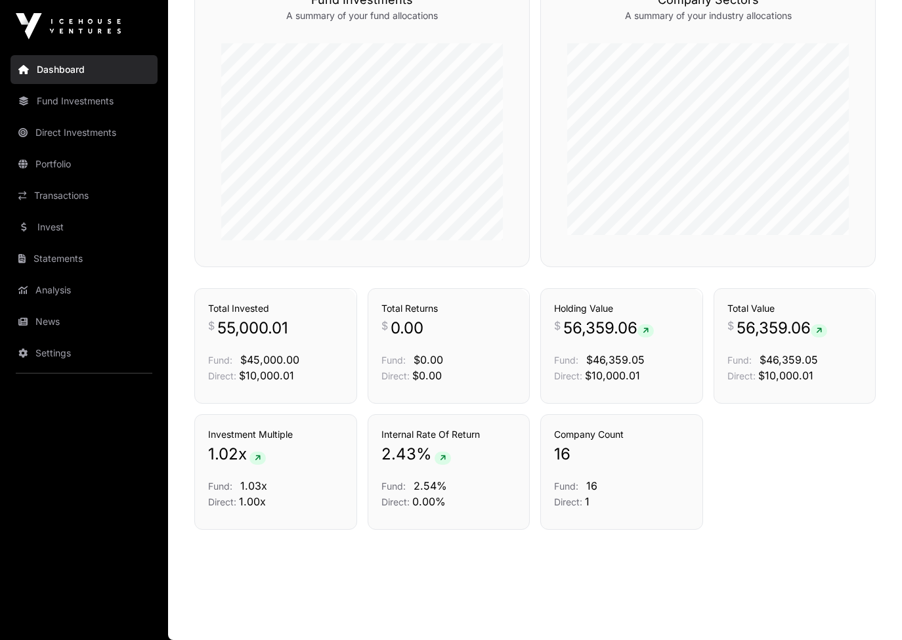
click at [101, 135] on link "Direct Investments" at bounding box center [84, 132] width 147 height 29
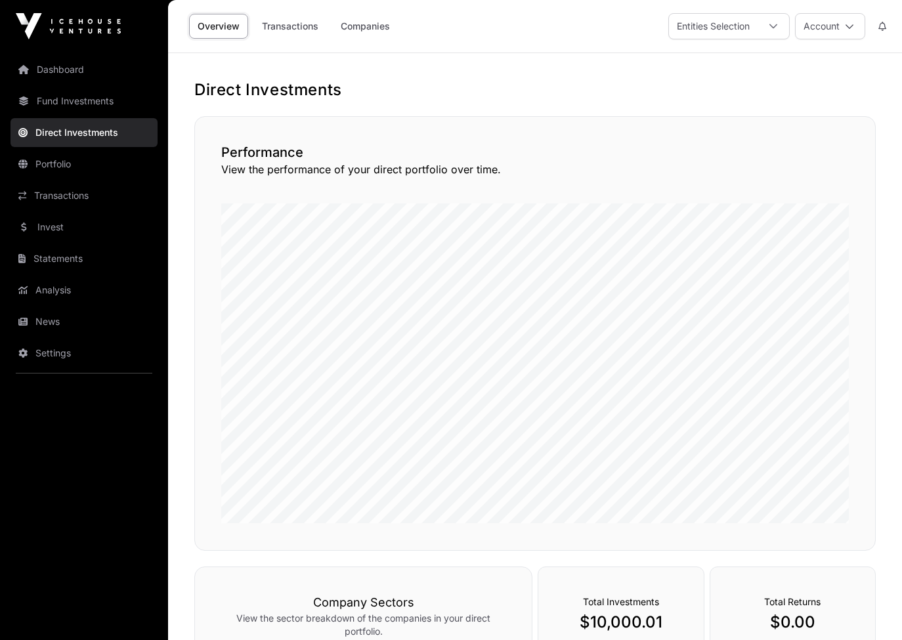
click at [39, 64] on link "Dashboard" at bounding box center [84, 69] width 147 height 29
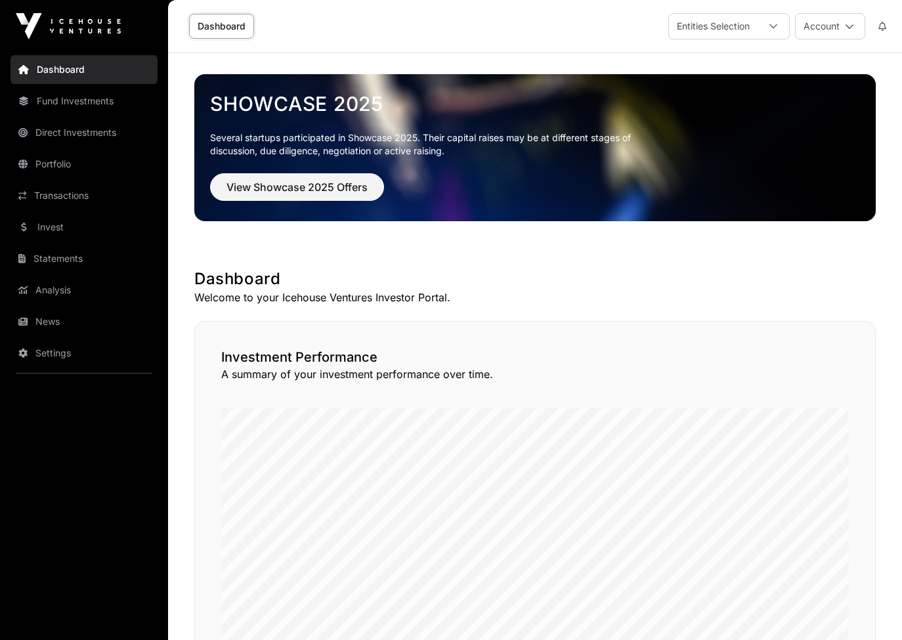
click at [202, 22] on link "Dashboard" at bounding box center [221, 26] width 65 height 25
click at [60, 169] on link "Portfolio" at bounding box center [84, 164] width 147 height 29
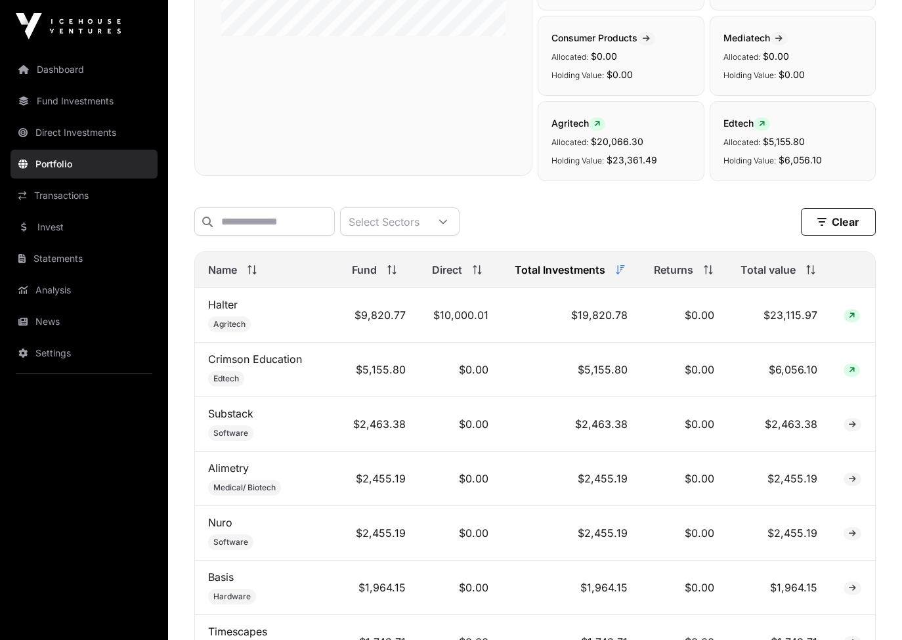
scroll to position [363, 0]
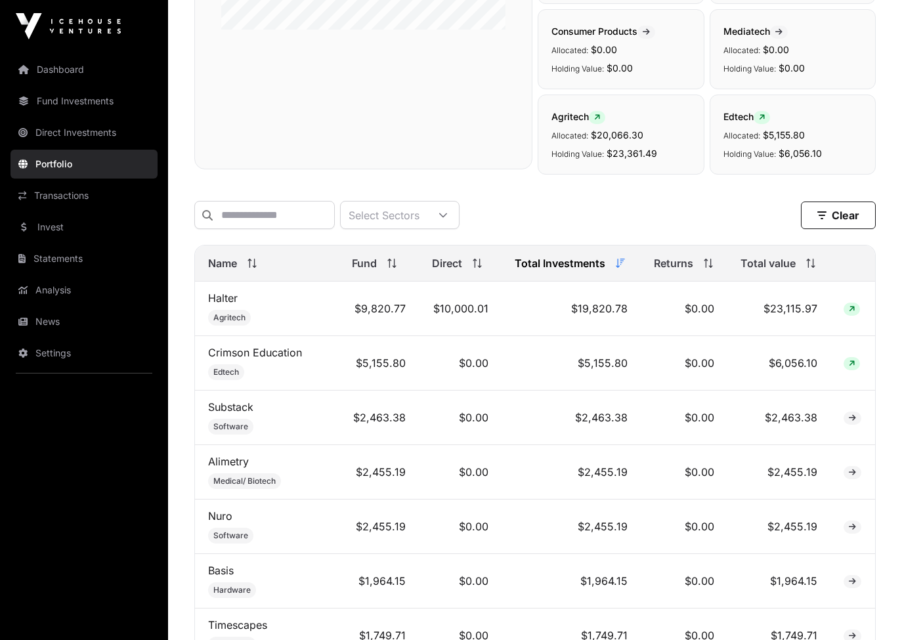
click at [223, 297] on link "Halter" at bounding box center [223, 297] width 30 height 13
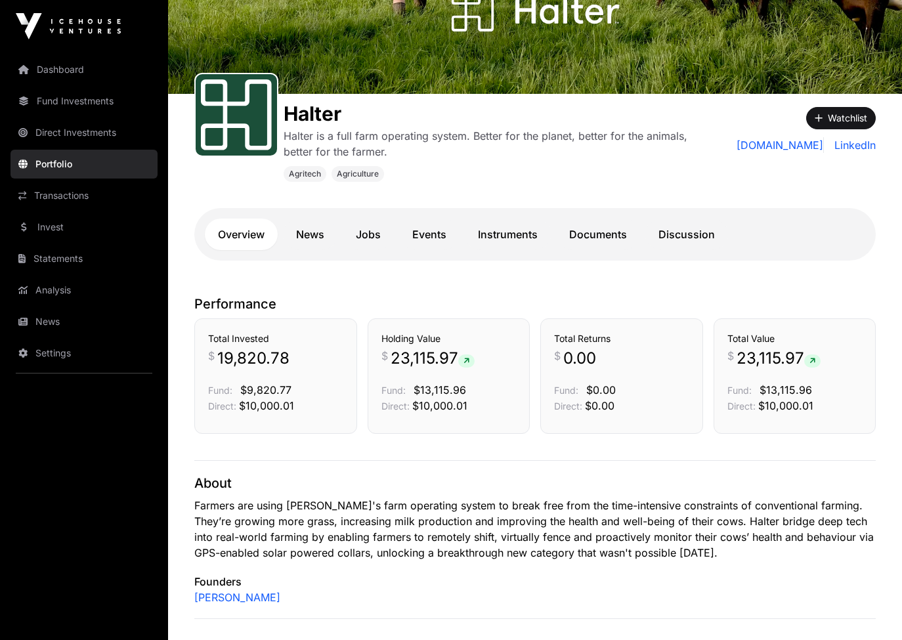
scroll to position [128, 0]
click at [577, 226] on link "Documents" at bounding box center [598, 234] width 84 height 32
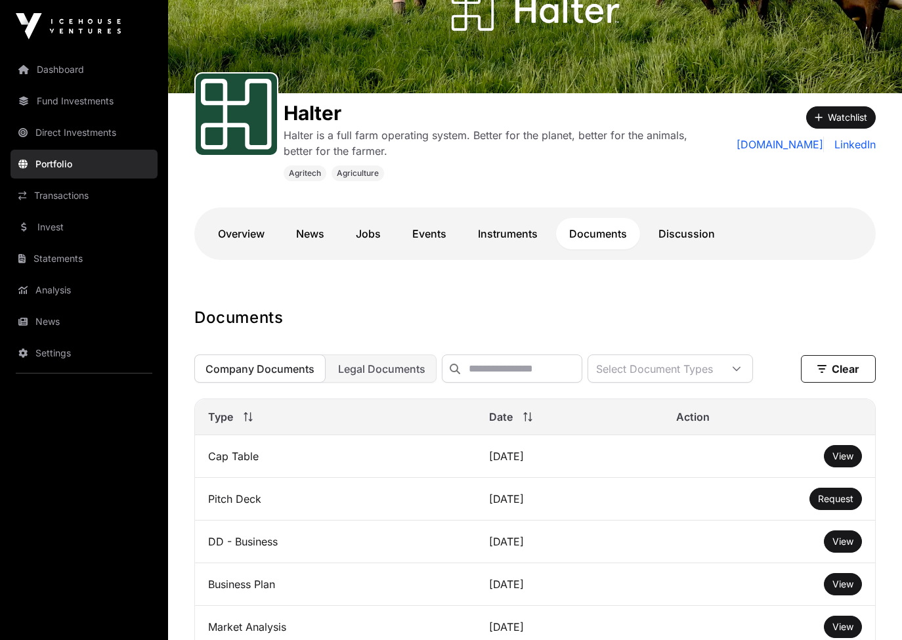
click at [307, 230] on link "News" at bounding box center [310, 234] width 54 height 32
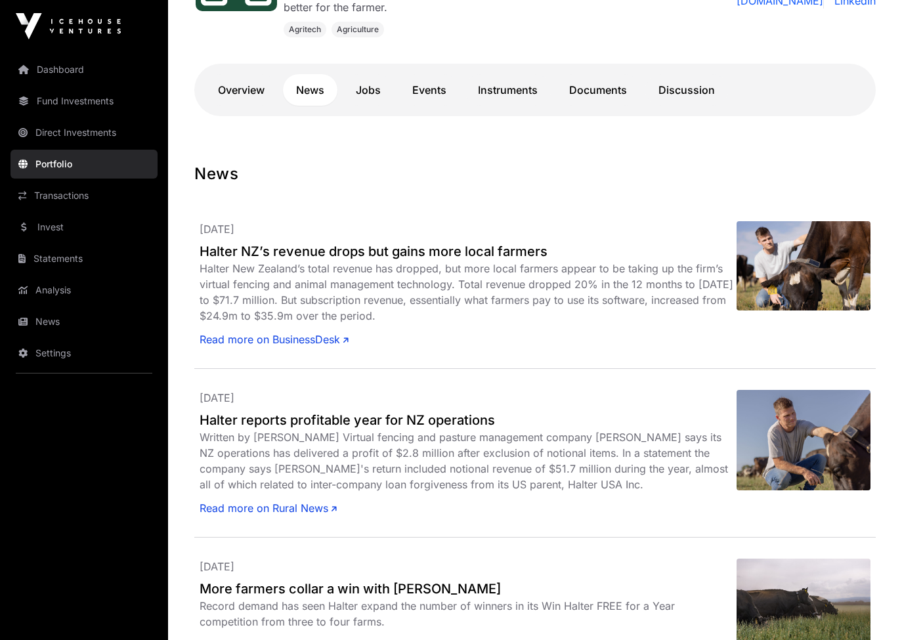
scroll to position [285, 0]
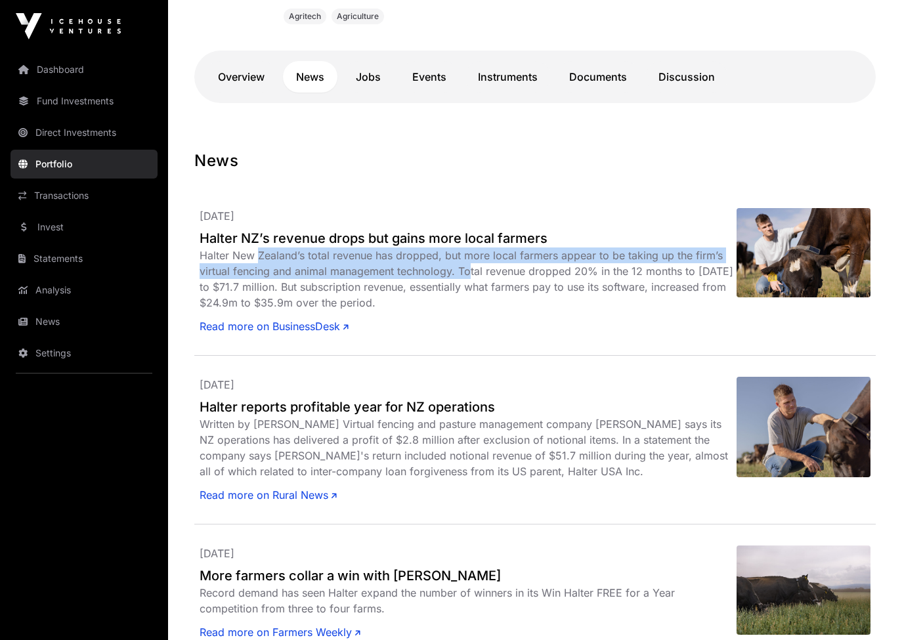
drag, startPoint x: 261, startPoint y: 253, endPoint x: 469, endPoint y: 270, distance: 209.5
click at [469, 270] on div "Halter New Zealand’s total revenue has dropped, but more local farmers appear t…" at bounding box center [468, 278] width 537 height 63
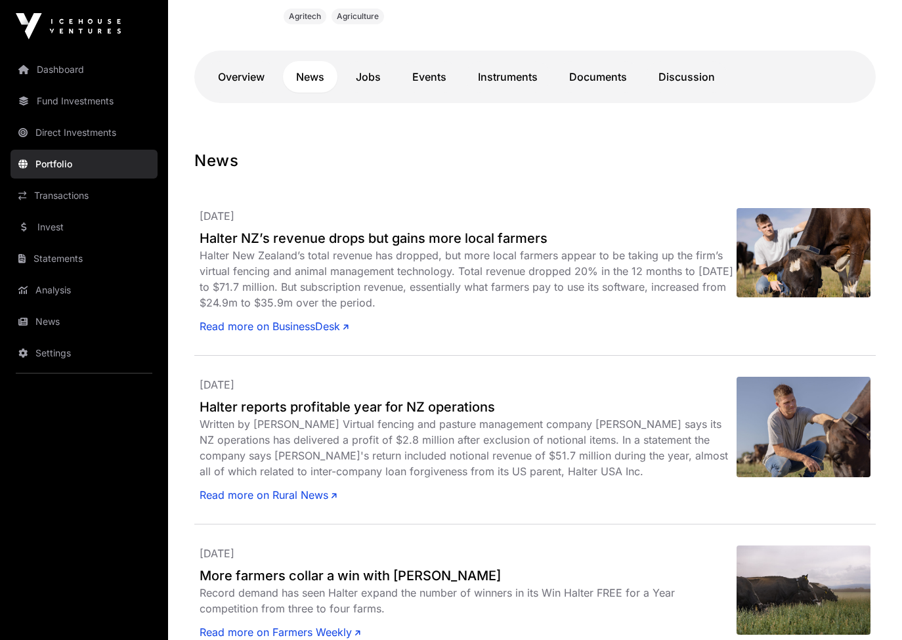
click at [469, 270] on div "Halter New Zealand’s total revenue has dropped, but more local farmers appear t…" at bounding box center [468, 278] width 537 height 63
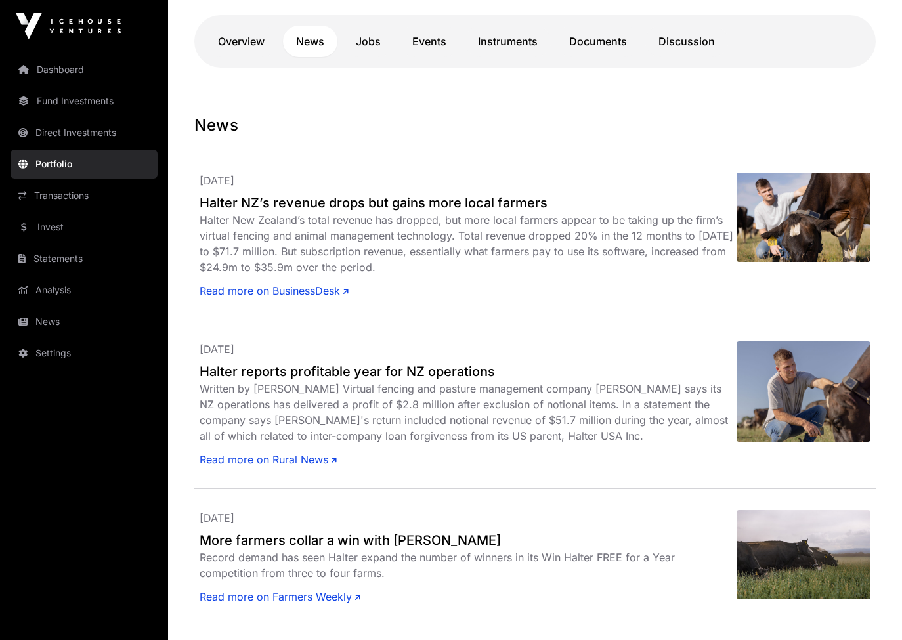
scroll to position [322, 0]
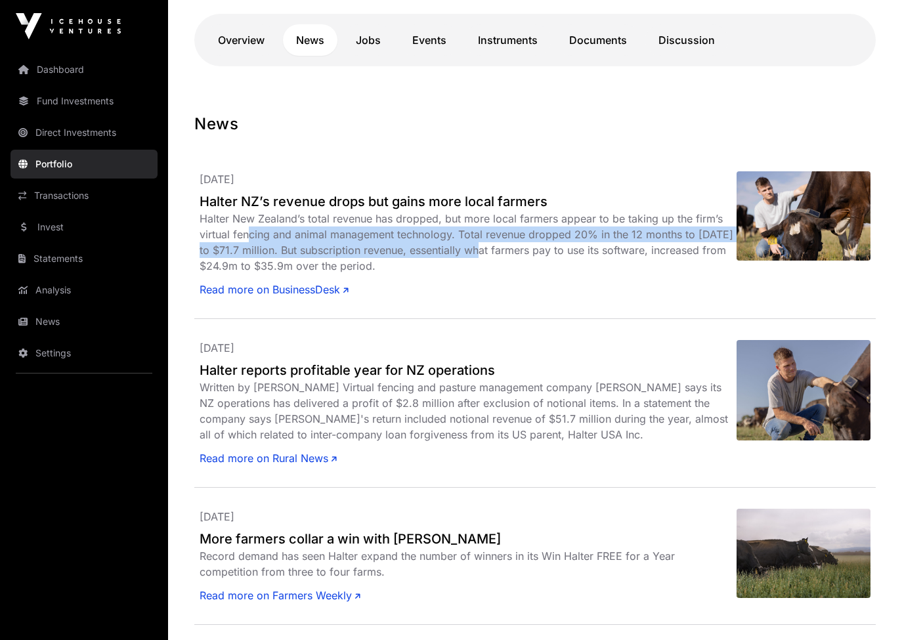
drag, startPoint x: 249, startPoint y: 228, endPoint x: 486, endPoint y: 249, distance: 237.9
click at [486, 249] on div "Halter New Zealand’s total revenue has dropped, but more local farmers appear t…" at bounding box center [468, 242] width 537 height 63
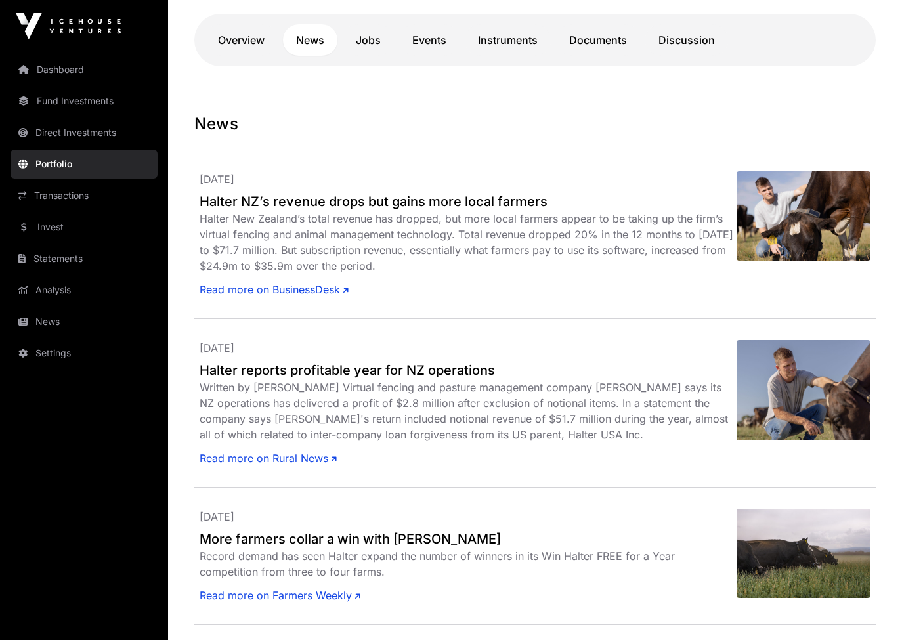
drag, startPoint x: 478, startPoint y: 264, endPoint x: 339, endPoint y: 233, distance: 142.6
click at [339, 233] on div "Halter New Zealand’s total revenue has dropped, but more local farmers appear t…" at bounding box center [468, 242] width 537 height 63
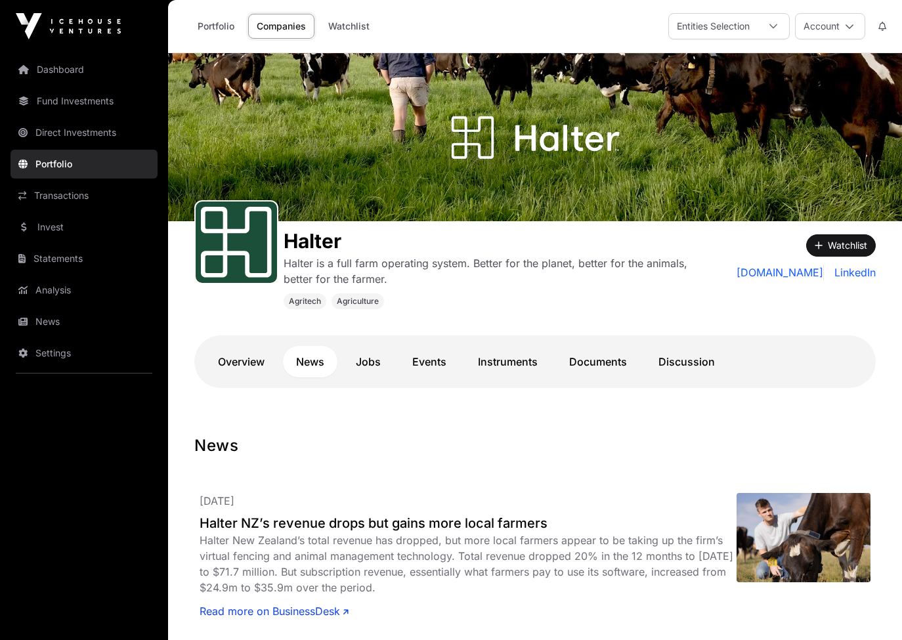
scroll to position [0, 0]
click at [697, 364] on link "Discussion" at bounding box center [686, 362] width 83 height 32
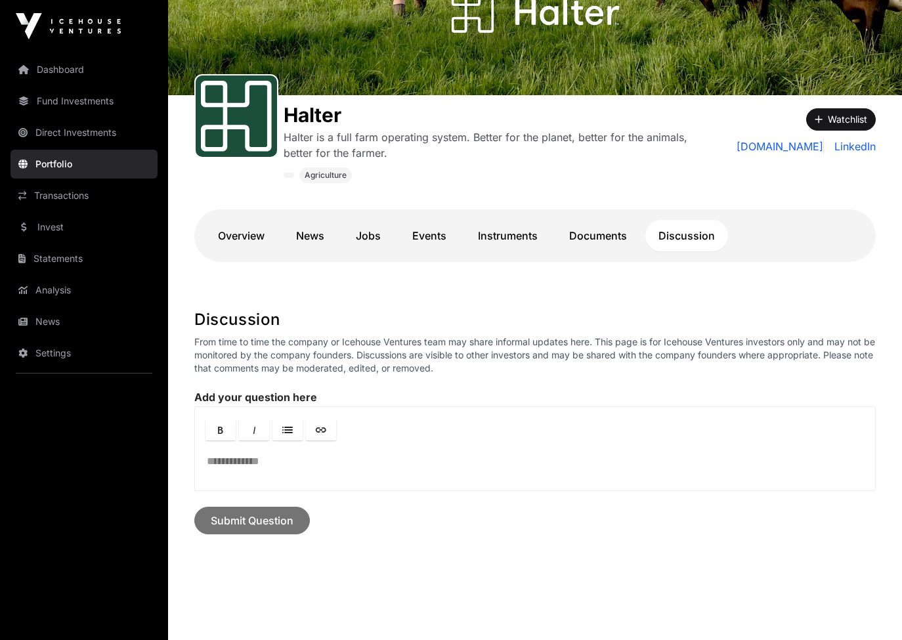
scroll to position [142, 0]
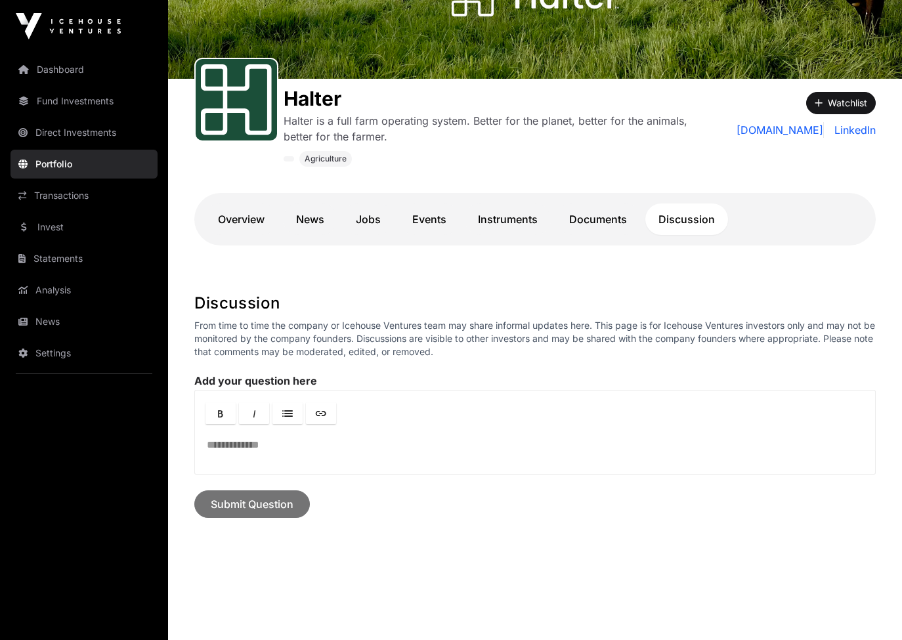
click at [598, 224] on link "Documents" at bounding box center [598, 220] width 84 height 32
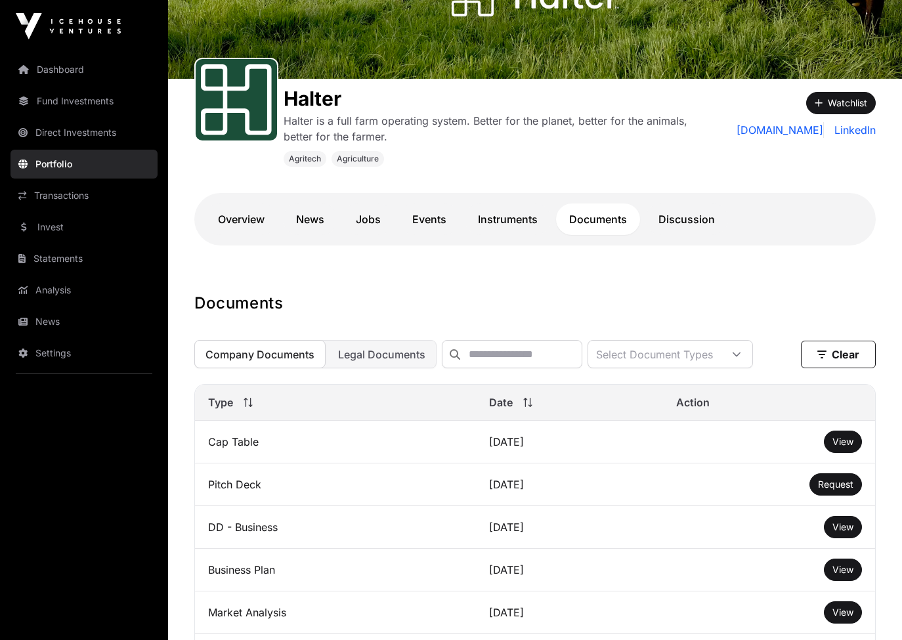
click at [438, 223] on link "Events" at bounding box center [429, 220] width 60 height 32
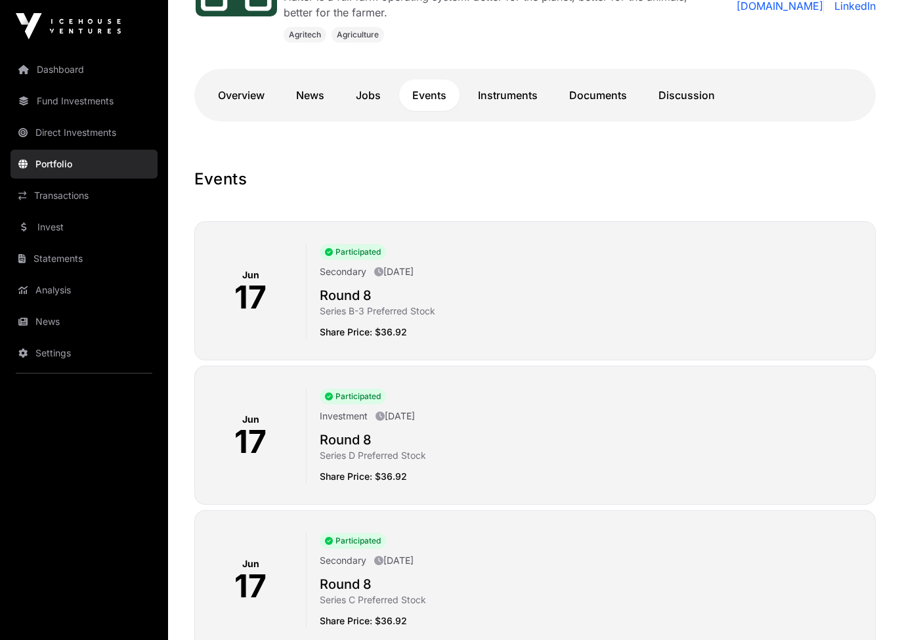
scroll to position [222, 0]
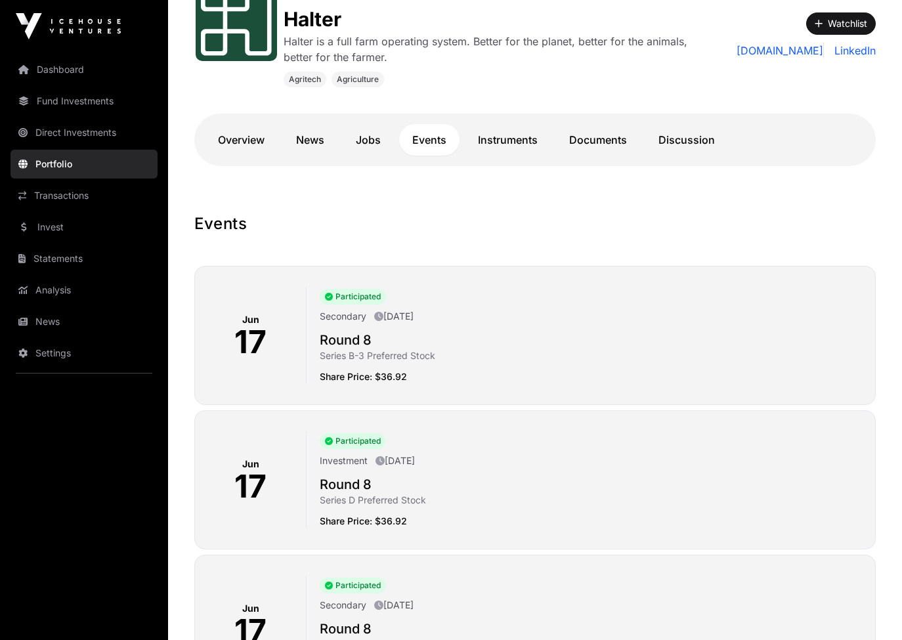
click at [521, 131] on link "Instruments" at bounding box center [508, 140] width 86 height 32
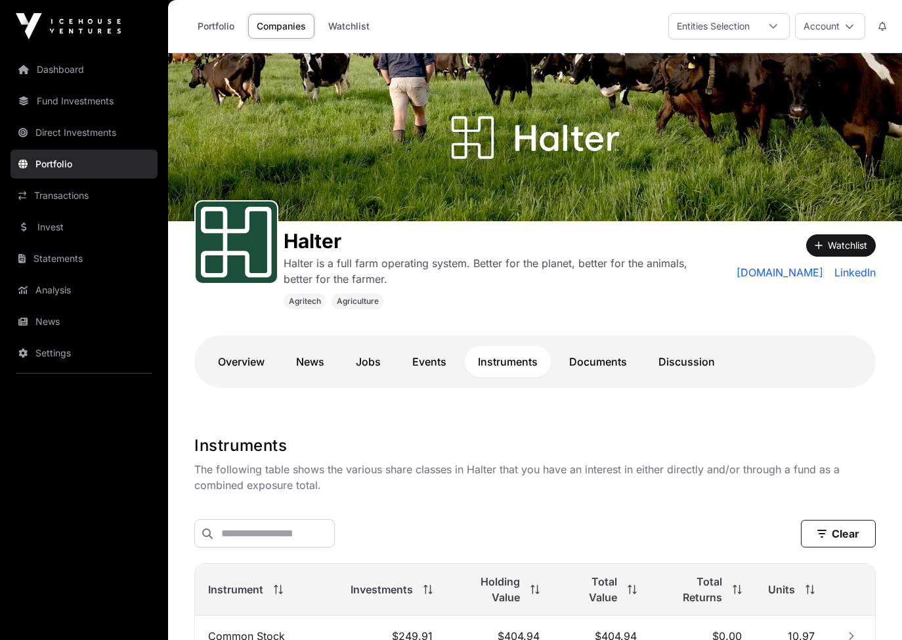
click at [49, 165] on link "Portfolio" at bounding box center [84, 164] width 147 height 29
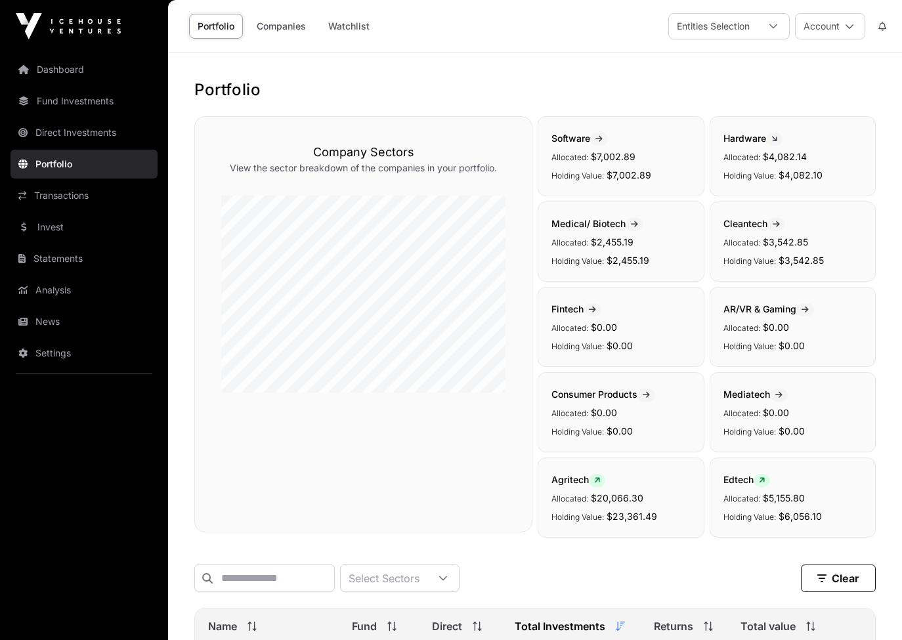
click at [49, 252] on link "Statements" at bounding box center [84, 258] width 147 height 29
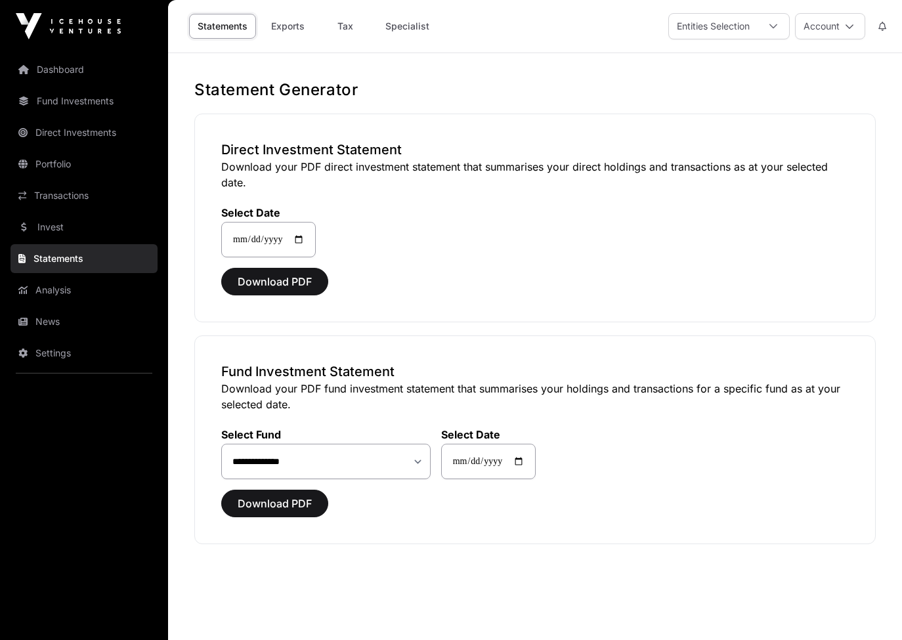
click at [285, 504] on span "Download PDF" at bounding box center [275, 504] width 74 height 16
